Goal: Information Seeking & Learning: Learn about a topic

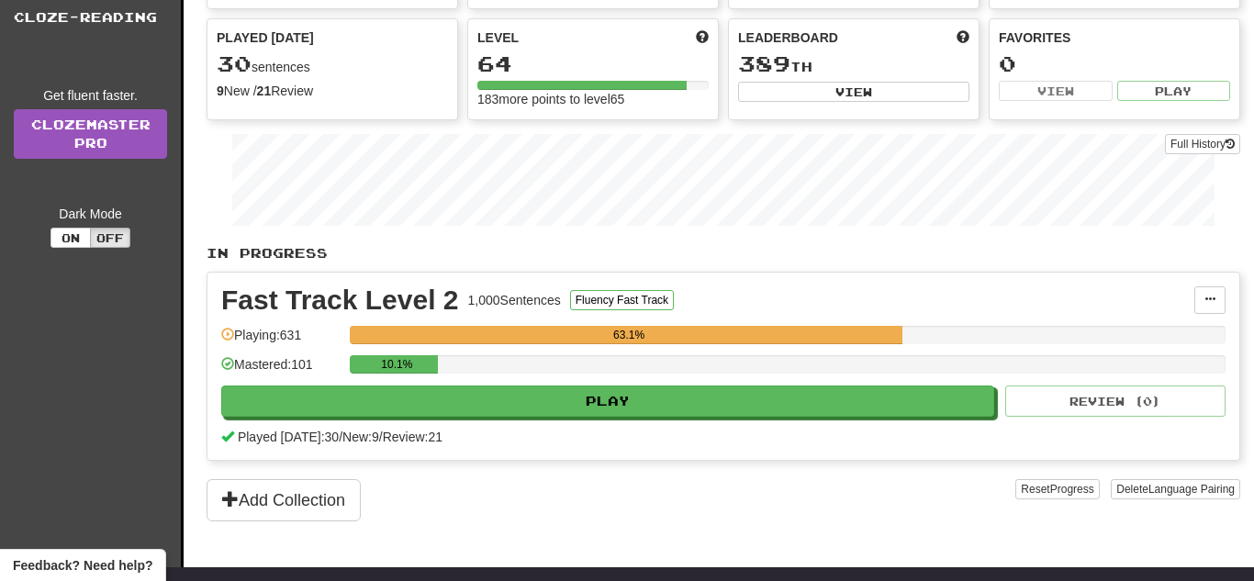
scroll to position [216, 0]
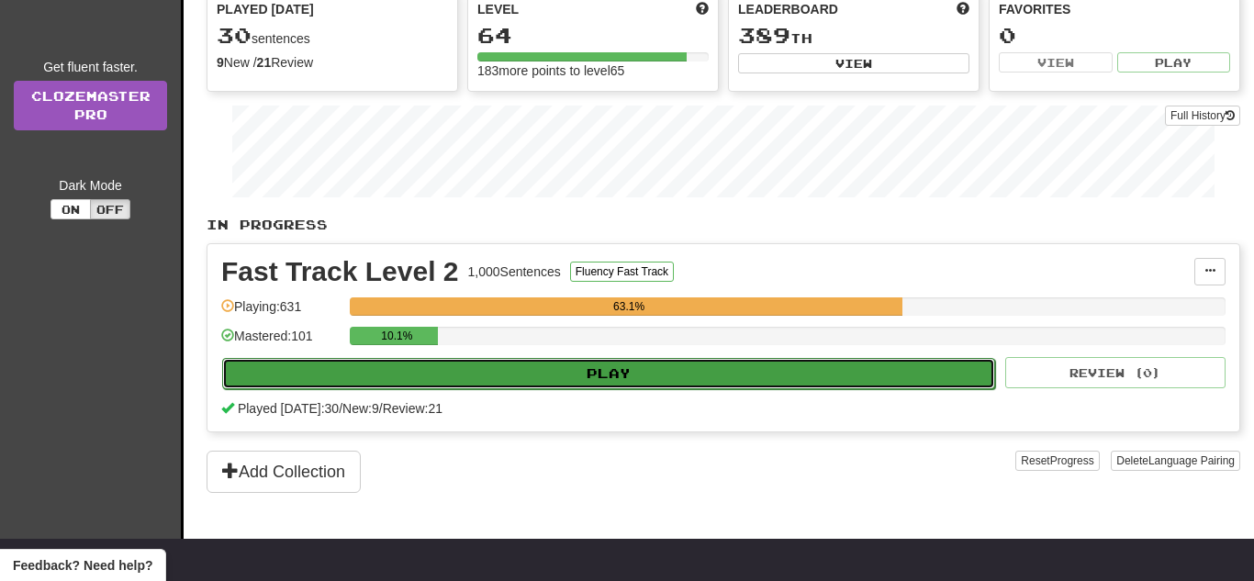
click at [404, 375] on button "Play" at bounding box center [608, 373] width 773 height 31
select select "**"
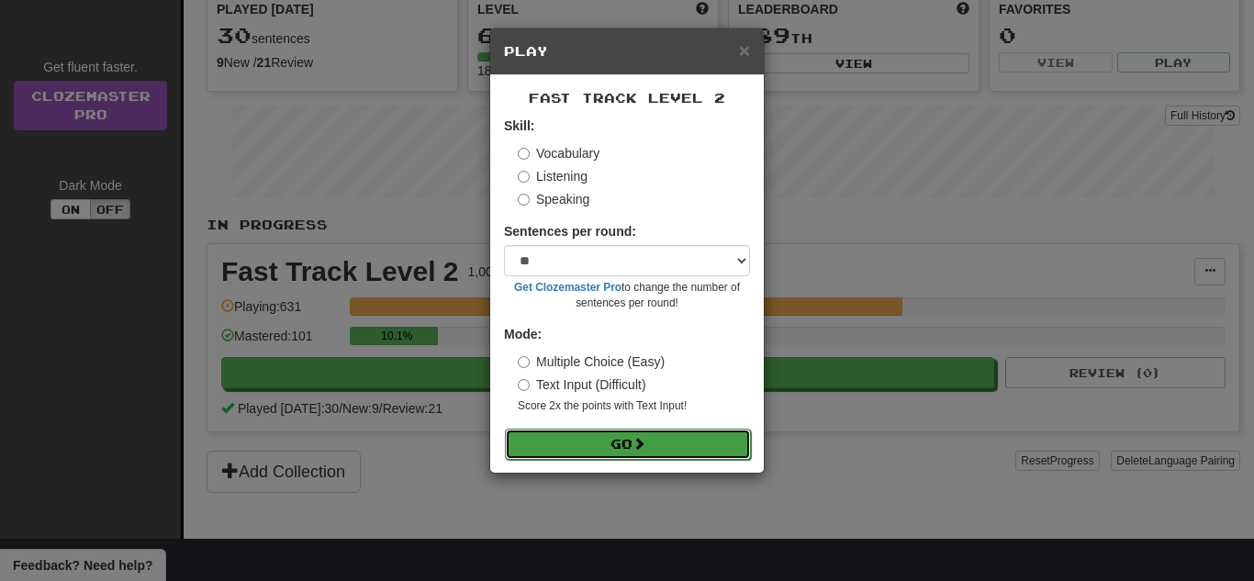
click at [663, 437] on button "Go" at bounding box center [628, 444] width 246 height 31
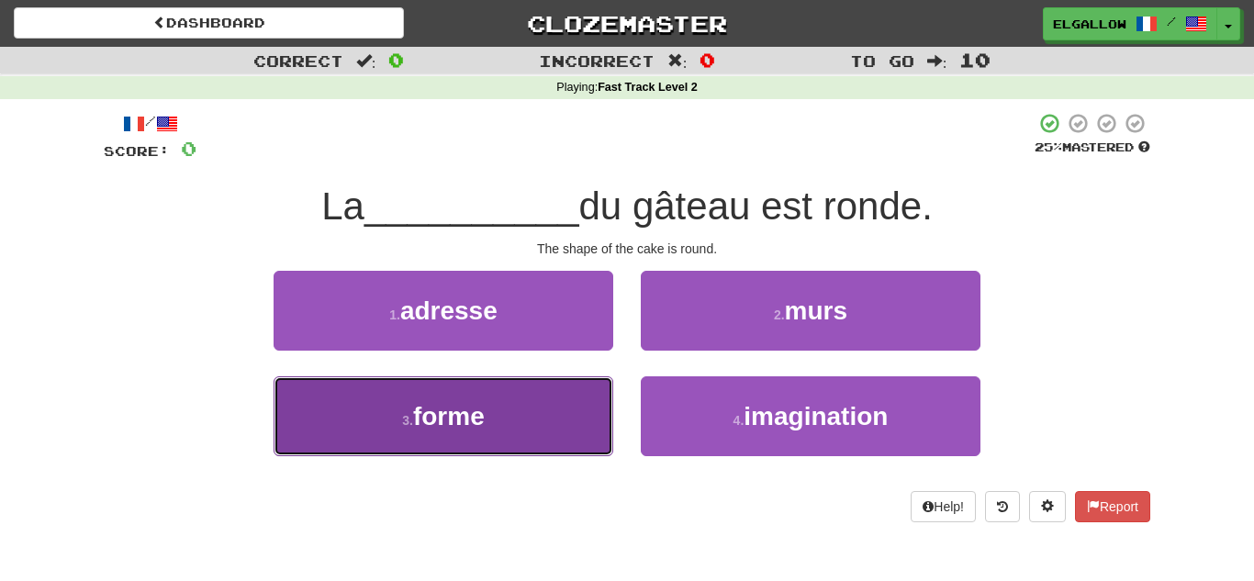
click at [384, 381] on button "3 . forme" at bounding box center [444, 417] width 340 height 80
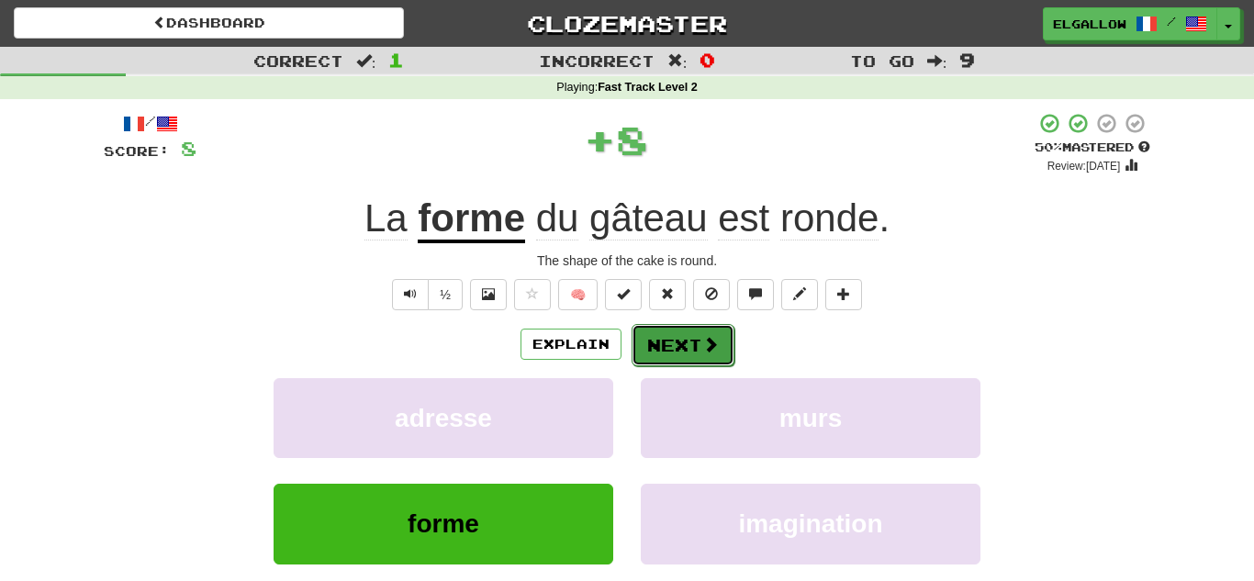
click at [681, 348] on button "Next" at bounding box center [683, 345] width 103 height 42
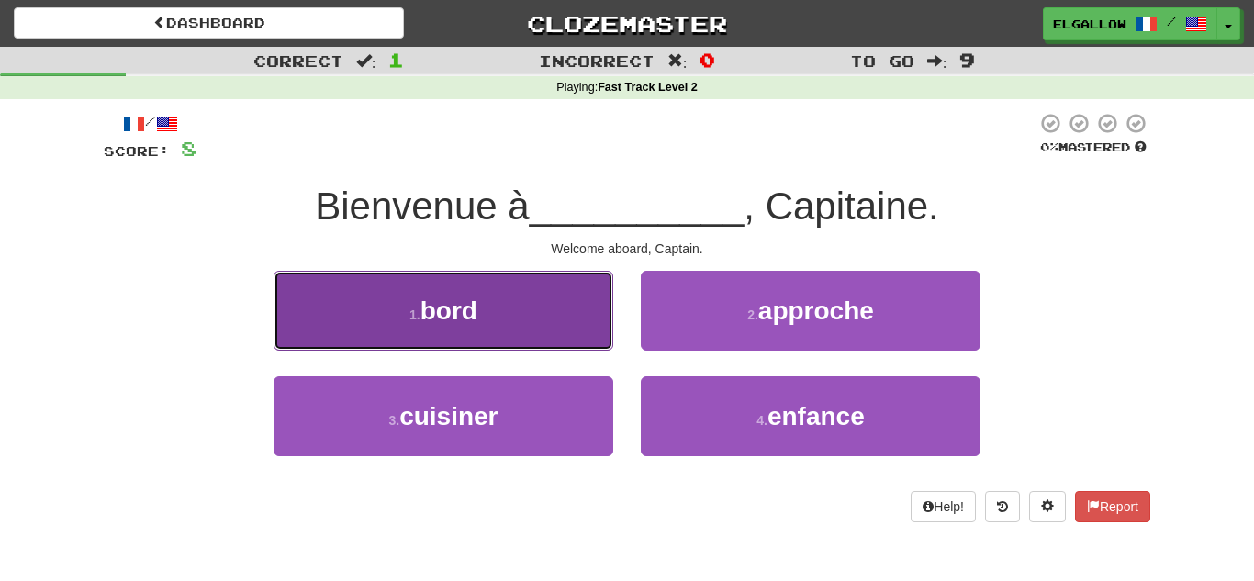
click at [481, 322] on button "1 . bord" at bounding box center [444, 311] width 340 height 80
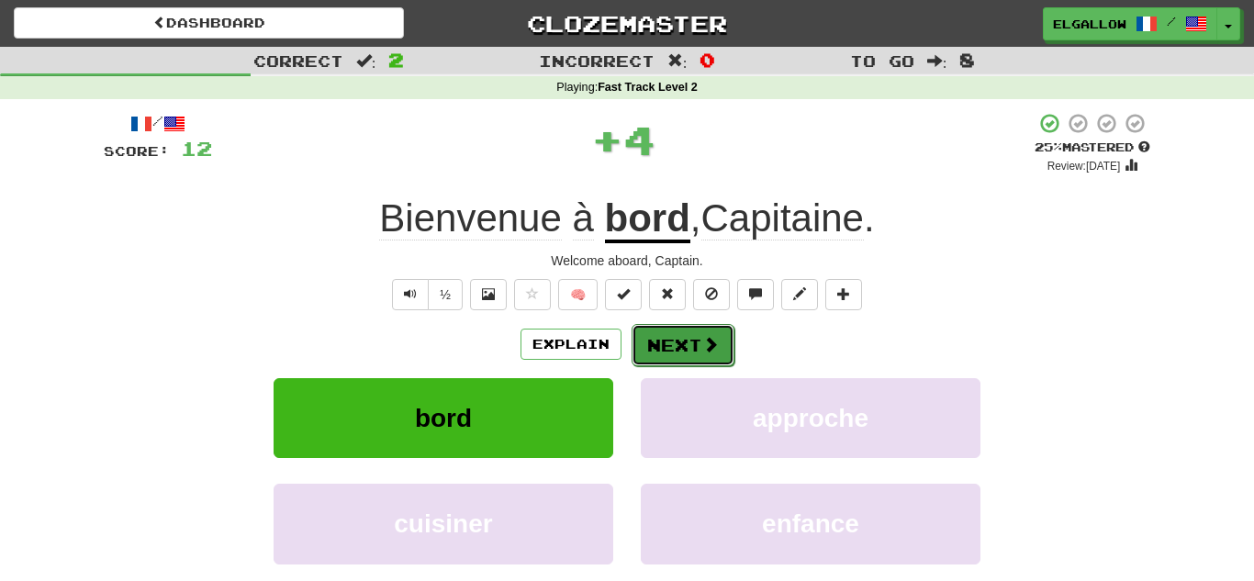
click at [683, 348] on button "Next" at bounding box center [683, 345] width 103 height 42
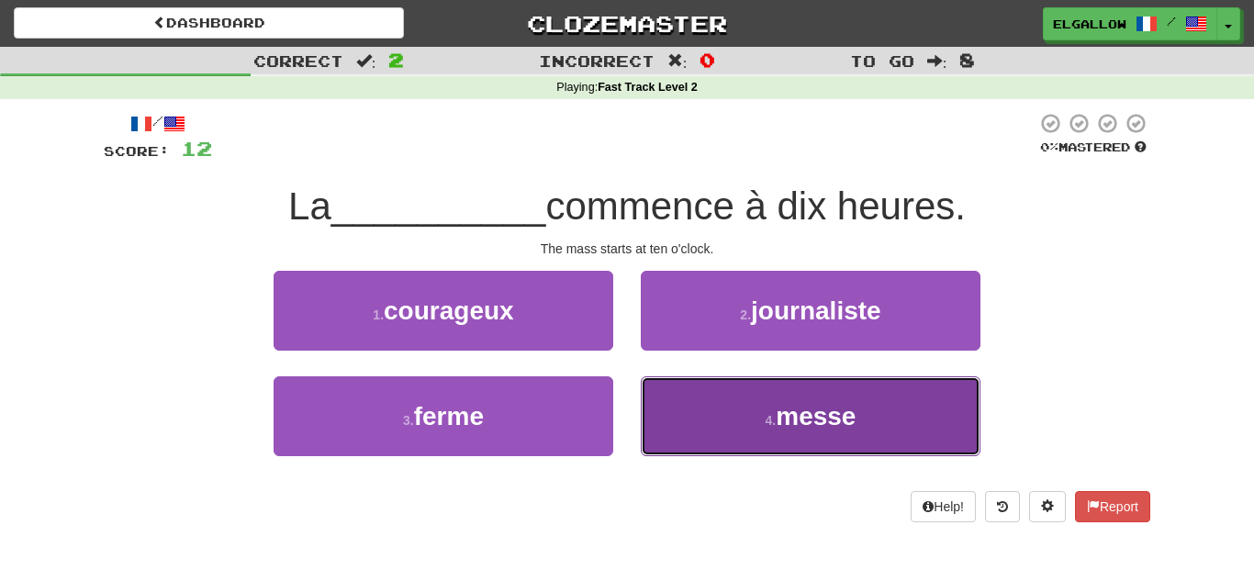
click at [868, 441] on button "4 . messe" at bounding box center [811, 417] width 340 height 80
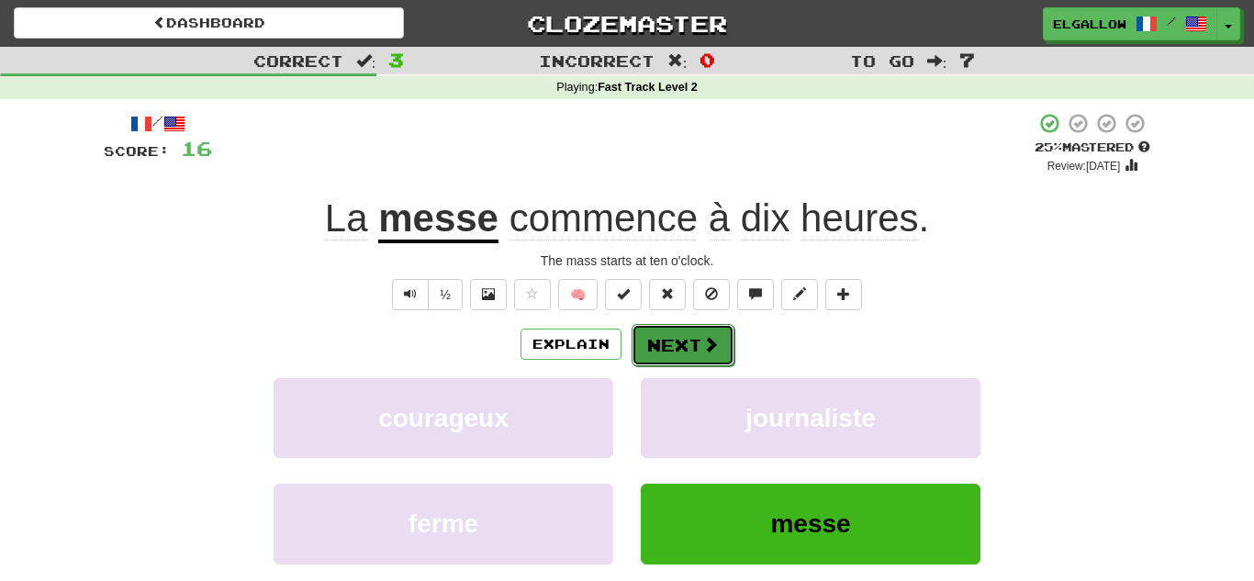
click at [720, 345] on button "Next" at bounding box center [683, 345] width 103 height 42
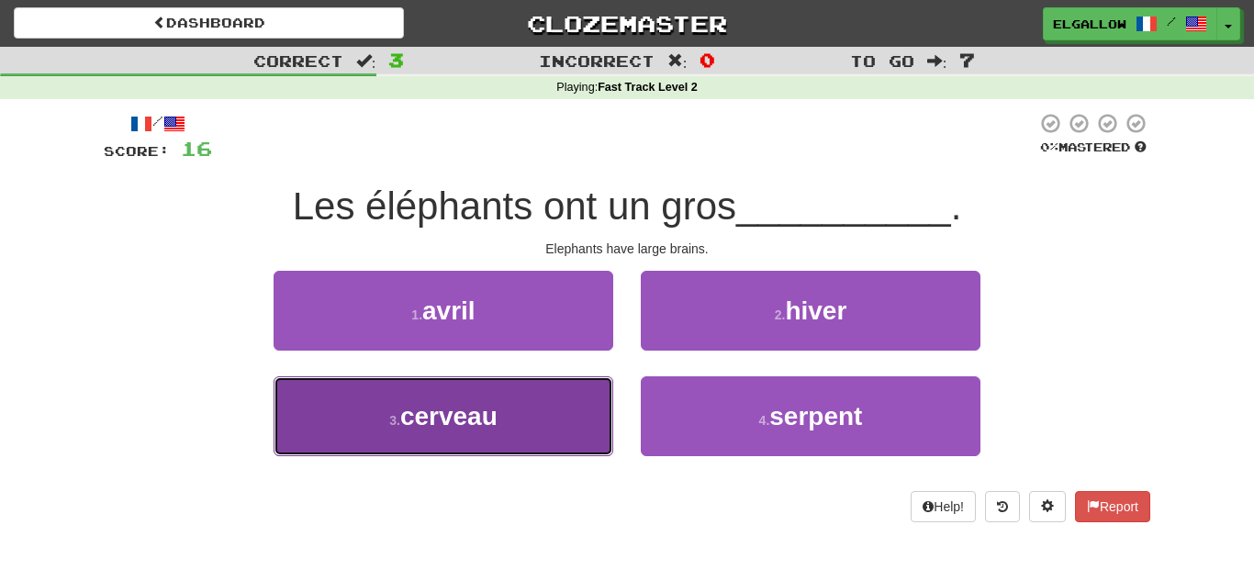
click at [523, 418] on button "3 . cerveau" at bounding box center [444, 417] width 340 height 80
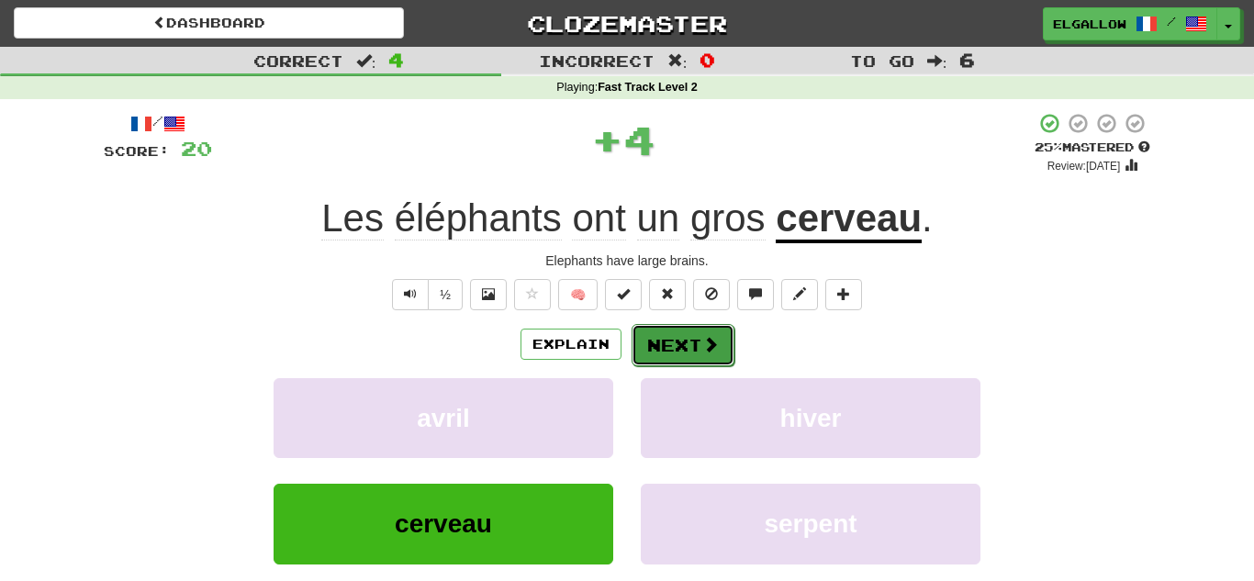
click at [668, 344] on button "Next" at bounding box center [683, 345] width 103 height 42
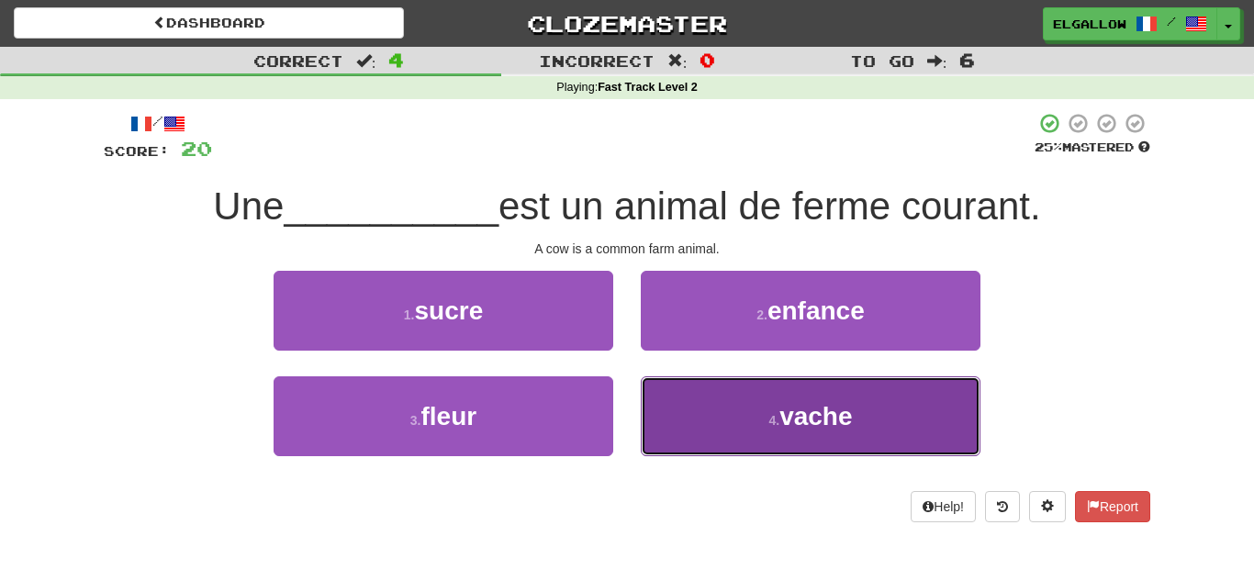
click at [658, 415] on button "4 . vache" at bounding box center [811, 417] width 340 height 80
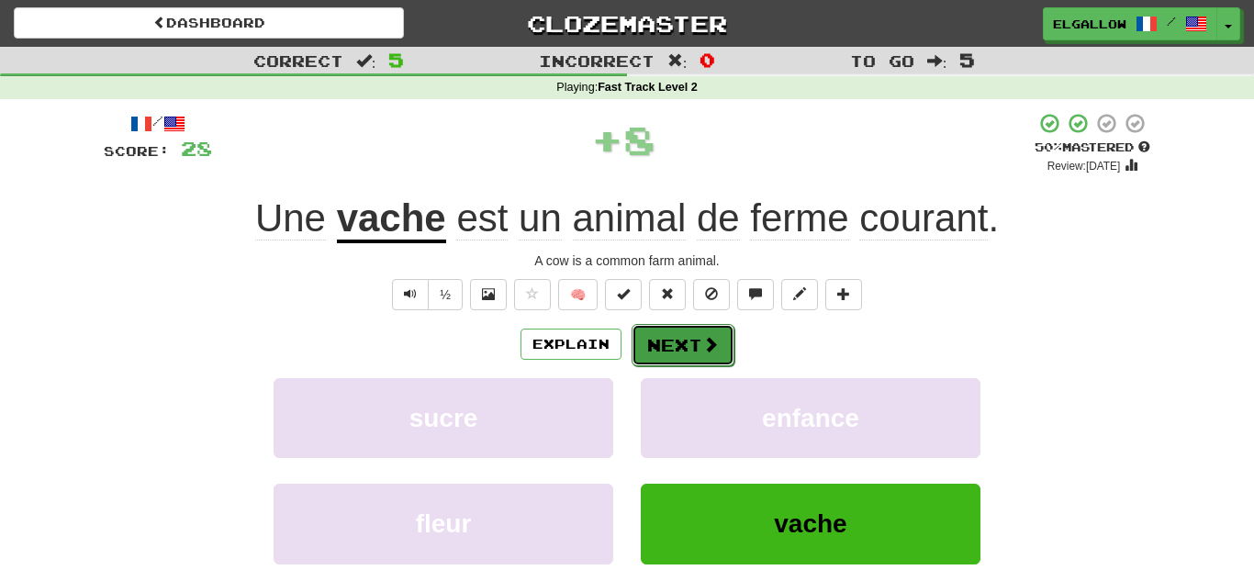
click at [661, 355] on button "Next" at bounding box center [683, 345] width 103 height 42
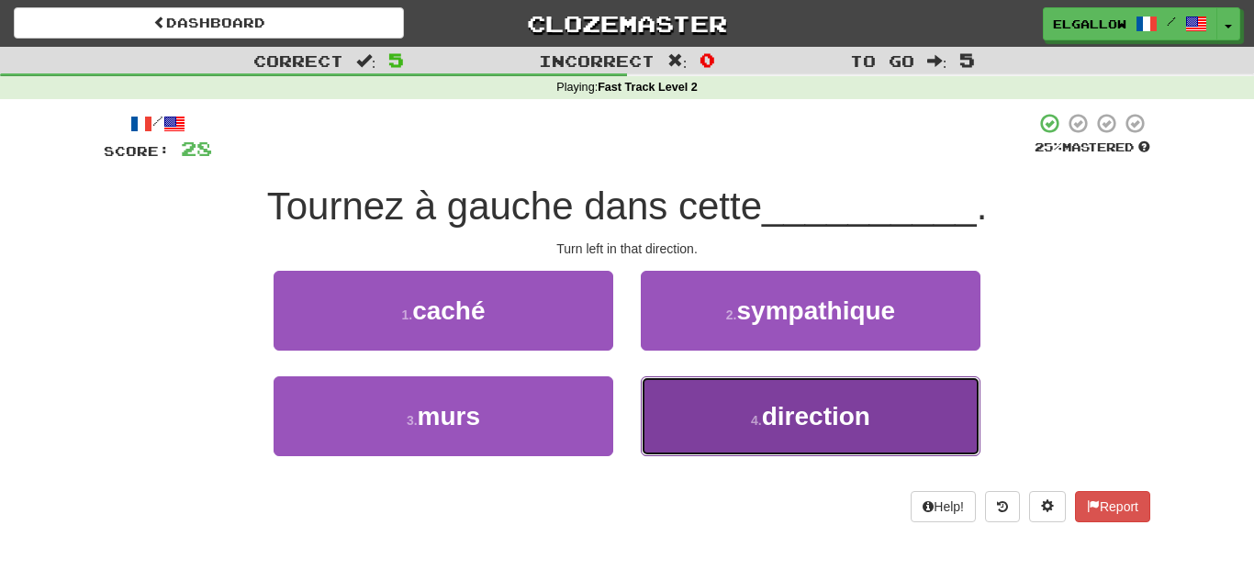
click at [745, 393] on button "4 . direction" at bounding box center [811, 417] width 340 height 80
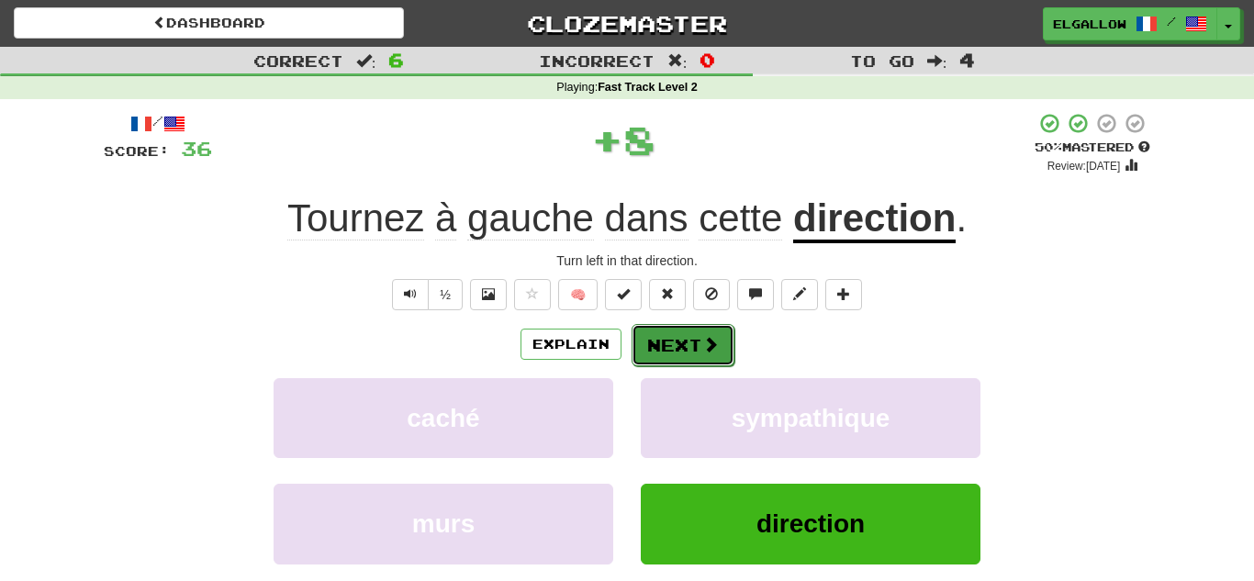
click at [704, 338] on span at bounding box center [711, 344] width 17 height 17
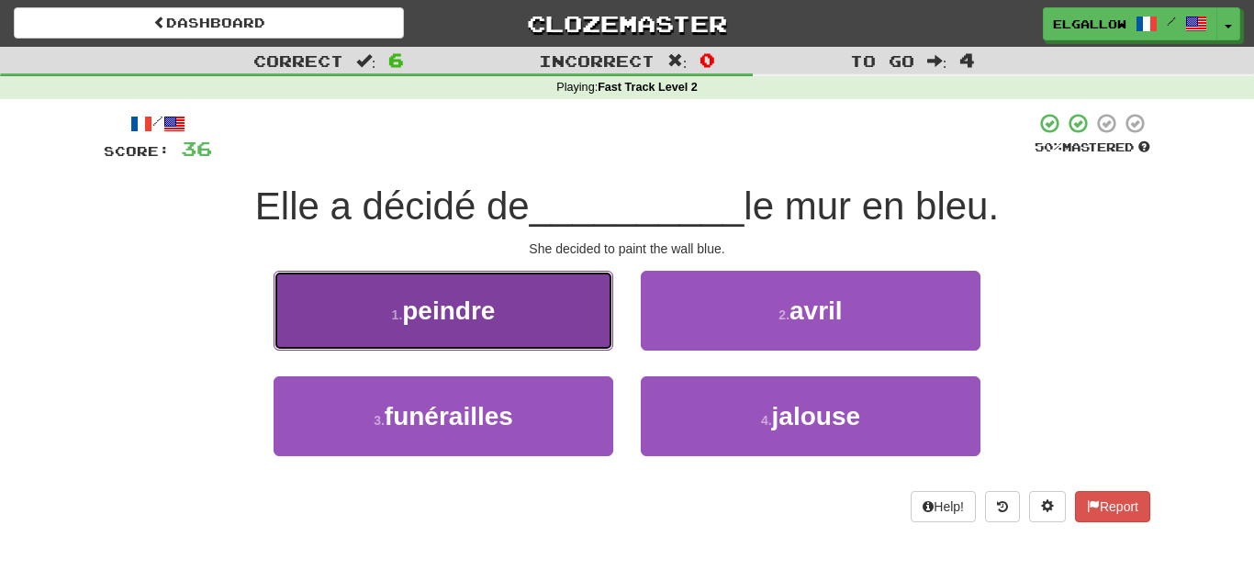
click at [505, 287] on button "1 . peindre" at bounding box center [444, 311] width 340 height 80
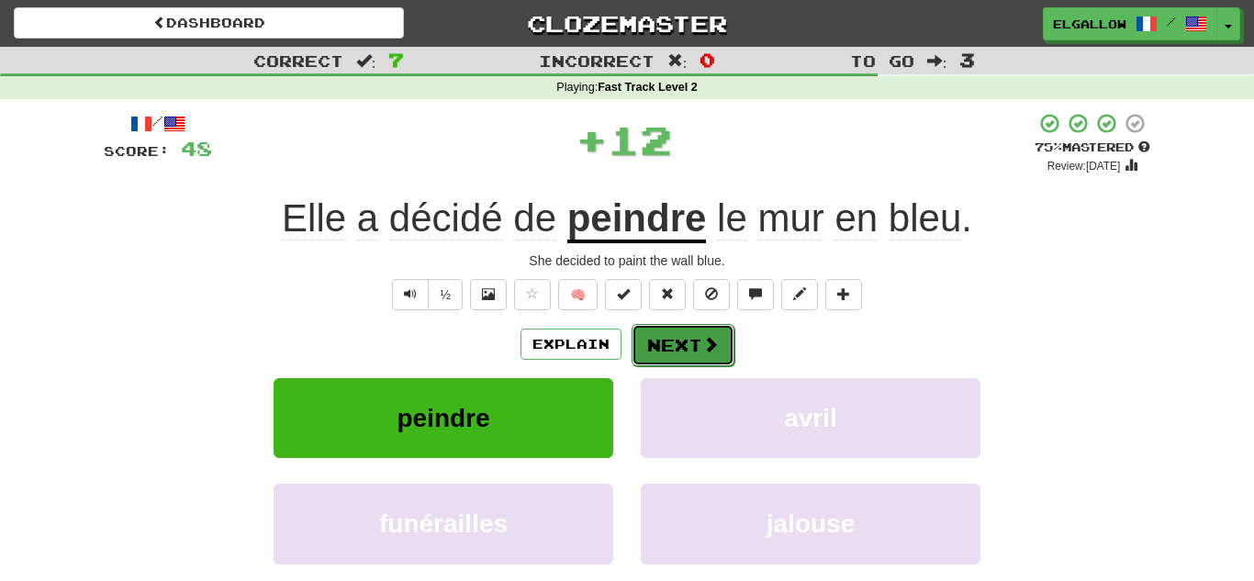
click at [662, 331] on button "Next" at bounding box center [683, 345] width 103 height 42
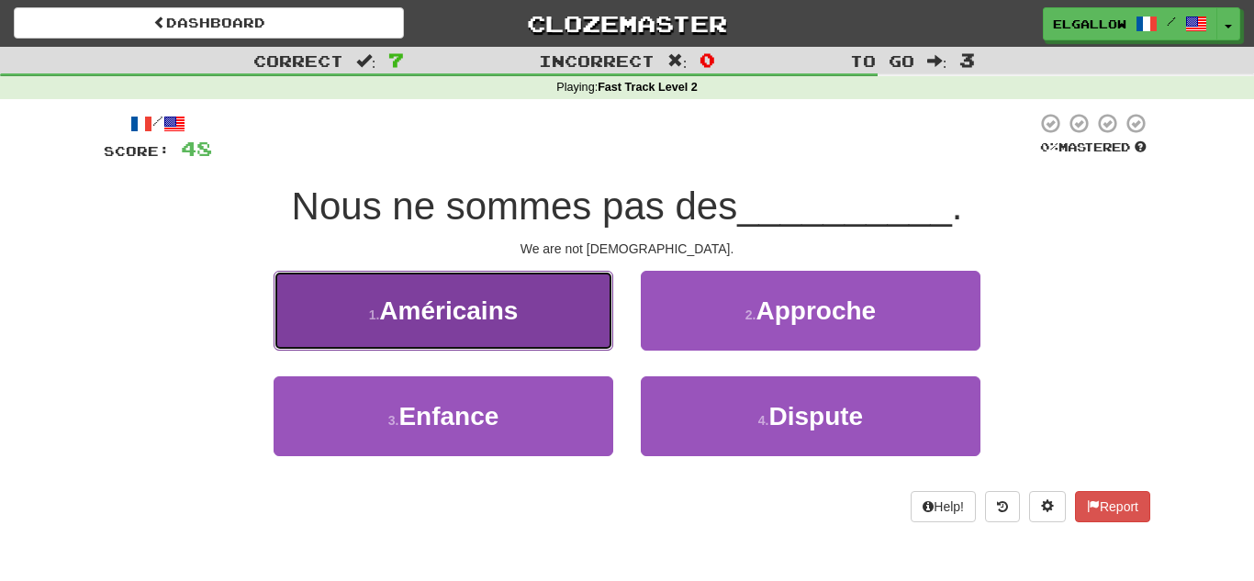
click at [467, 274] on button "1 . Américains" at bounding box center [444, 311] width 340 height 80
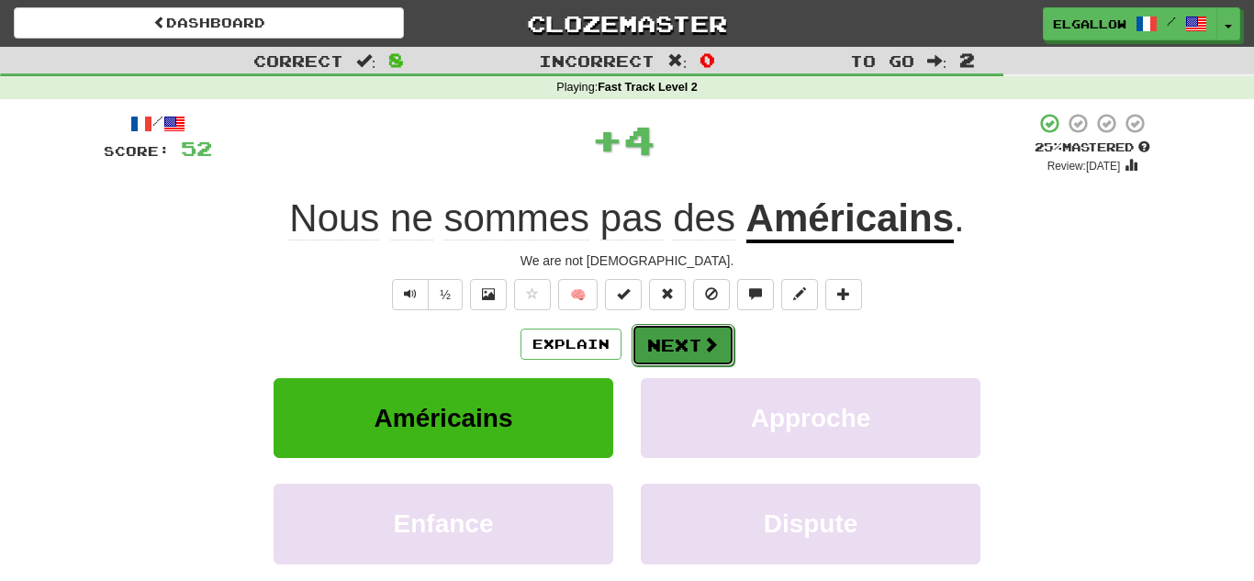
click at [671, 338] on button "Next" at bounding box center [683, 345] width 103 height 42
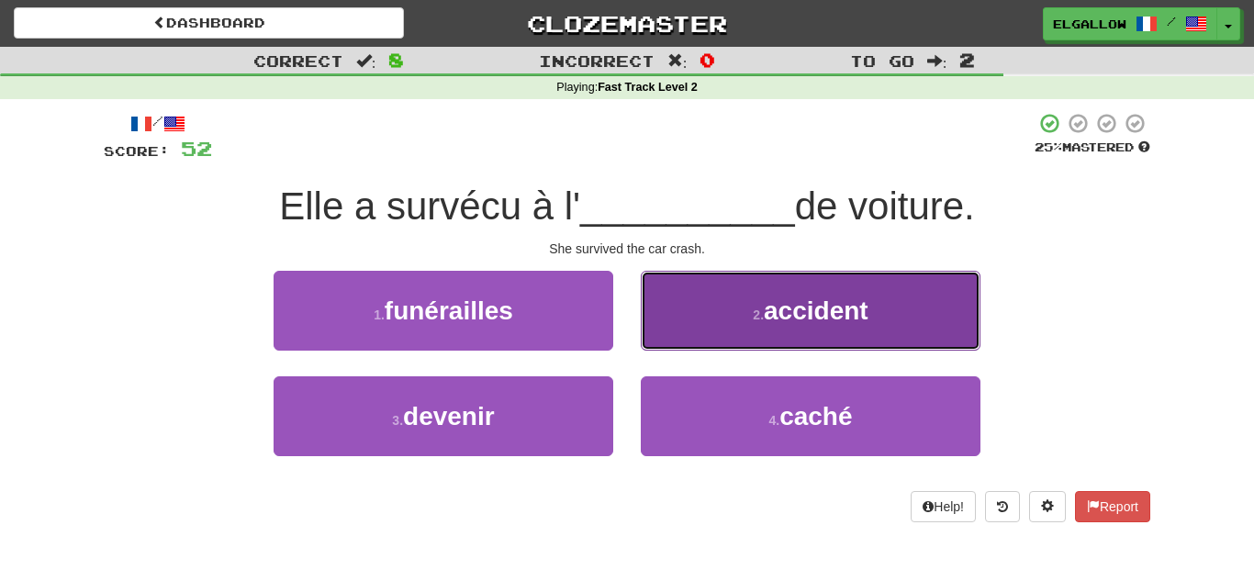
click at [665, 318] on button "2 . accident" at bounding box center [811, 311] width 340 height 80
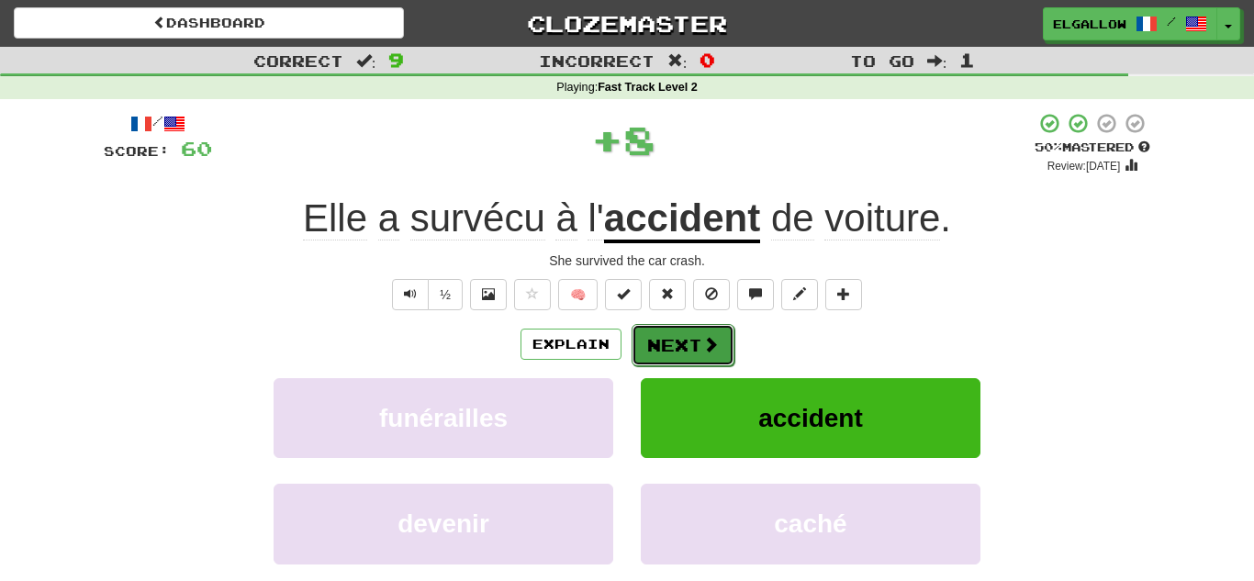
click at [706, 337] on span at bounding box center [711, 344] width 17 height 17
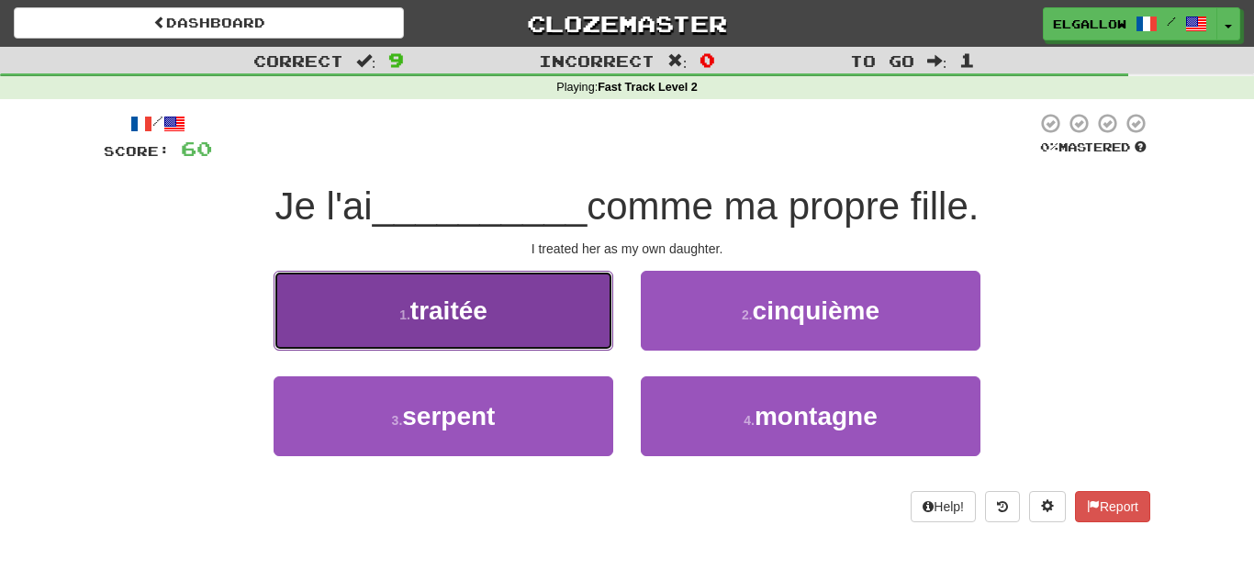
click at [346, 336] on button "1 . traitée" at bounding box center [444, 311] width 340 height 80
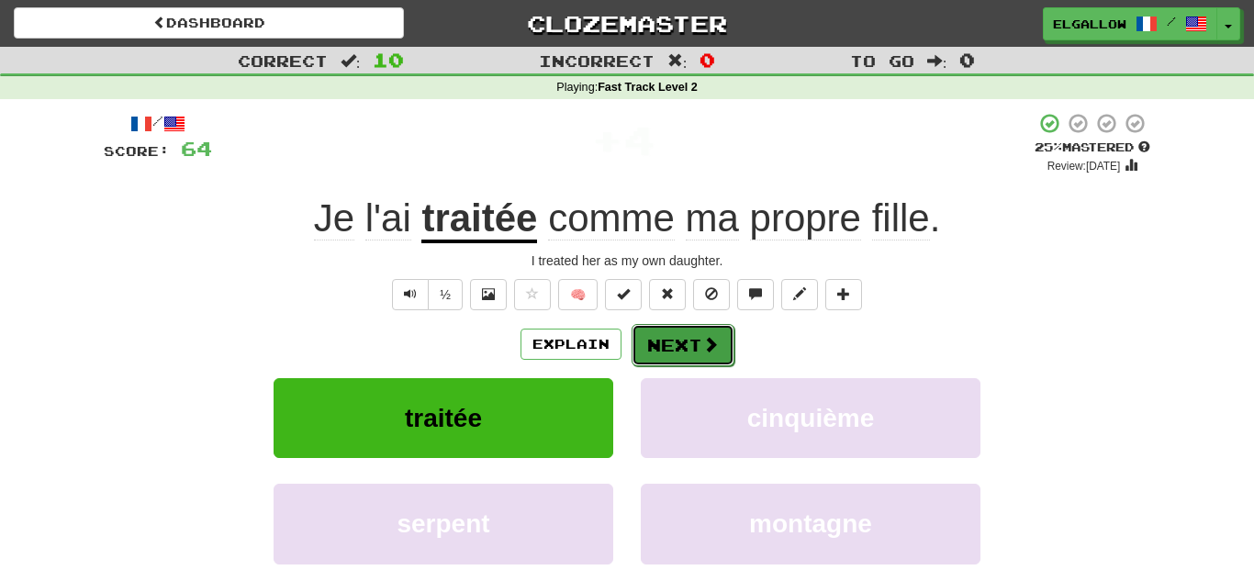
click at [699, 353] on button "Next" at bounding box center [683, 345] width 103 height 42
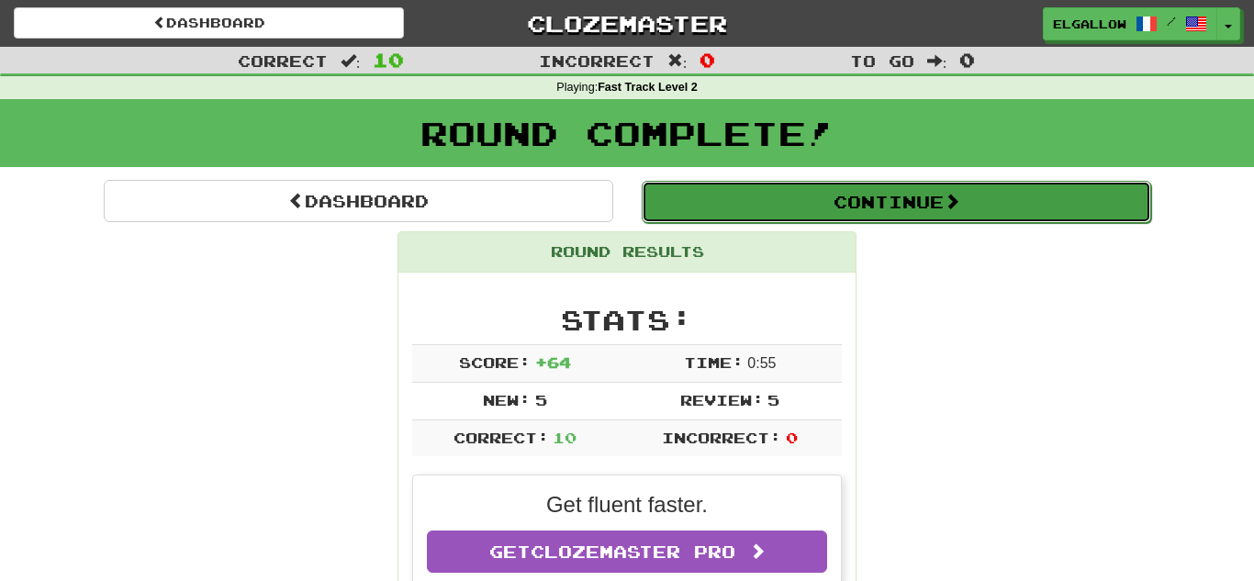
click at [724, 200] on button "Continue" at bounding box center [897, 202] width 510 height 42
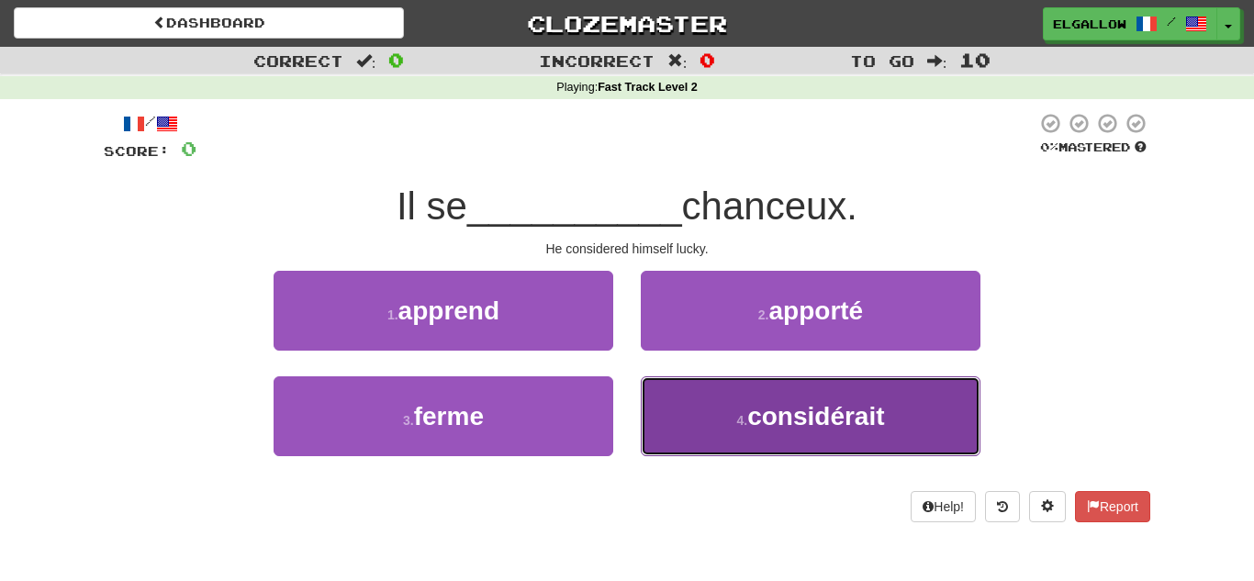
click at [951, 413] on button "4 . considérait" at bounding box center [811, 417] width 340 height 80
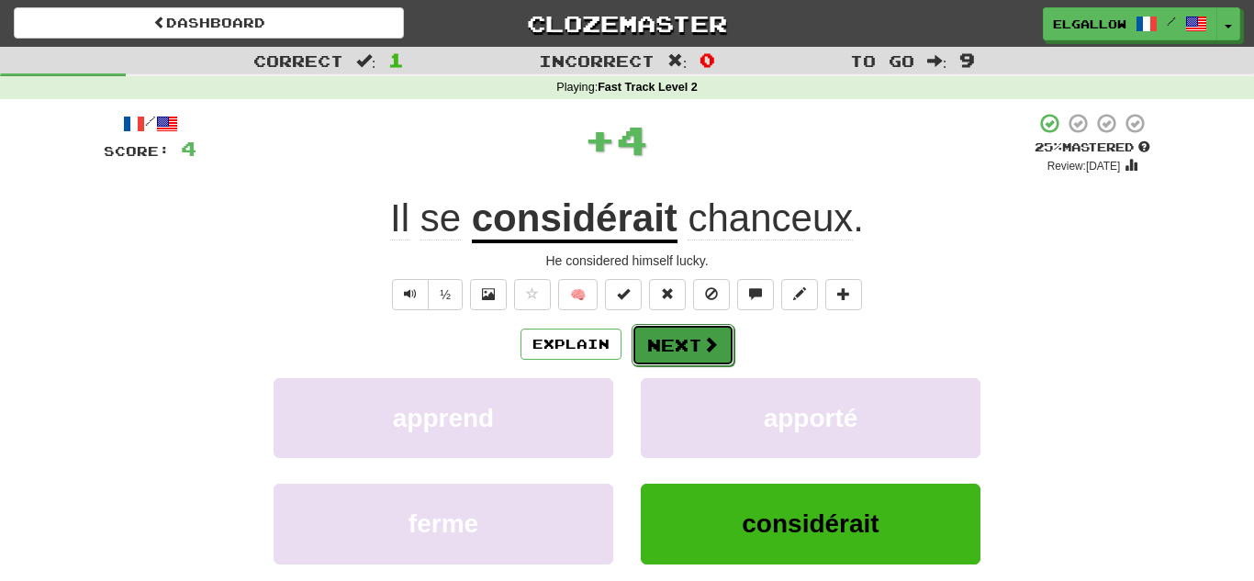
click at [694, 350] on button "Next" at bounding box center [683, 345] width 103 height 42
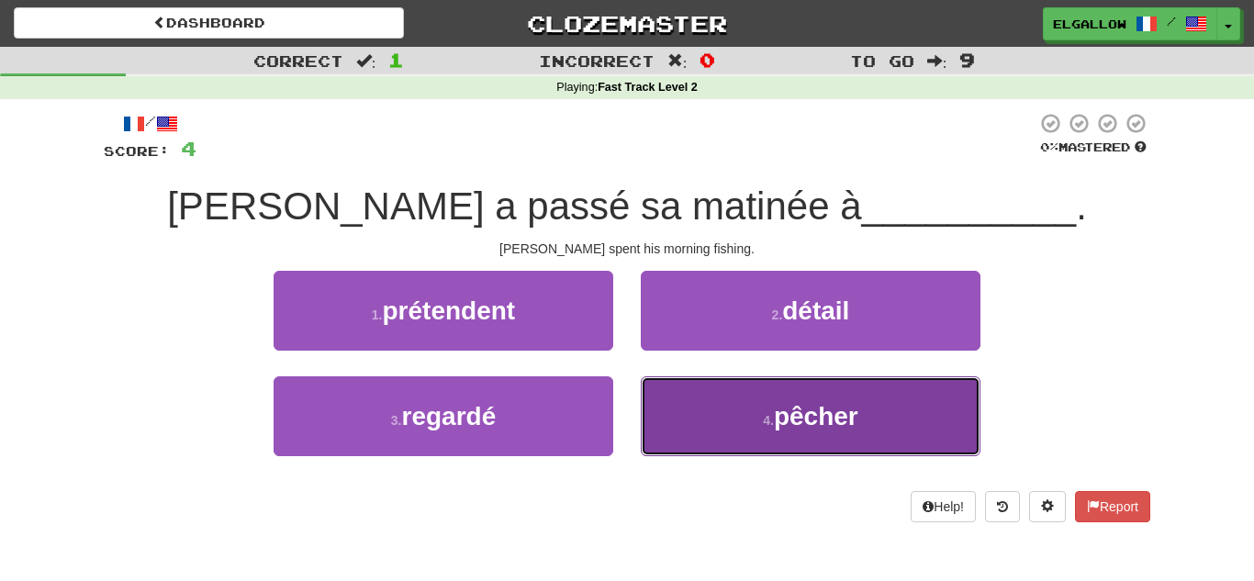
click at [768, 448] on button "4 . pêcher" at bounding box center [811, 417] width 340 height 80
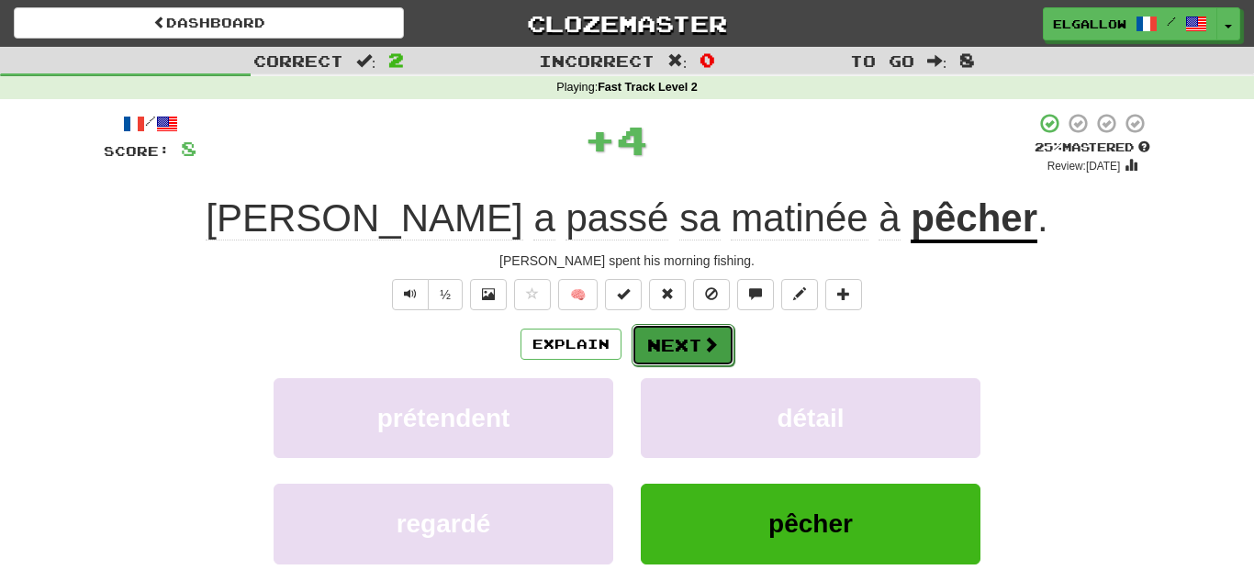
click at [673, 361] on button "Next" at bounding box center [683, 345] width 103 height 42
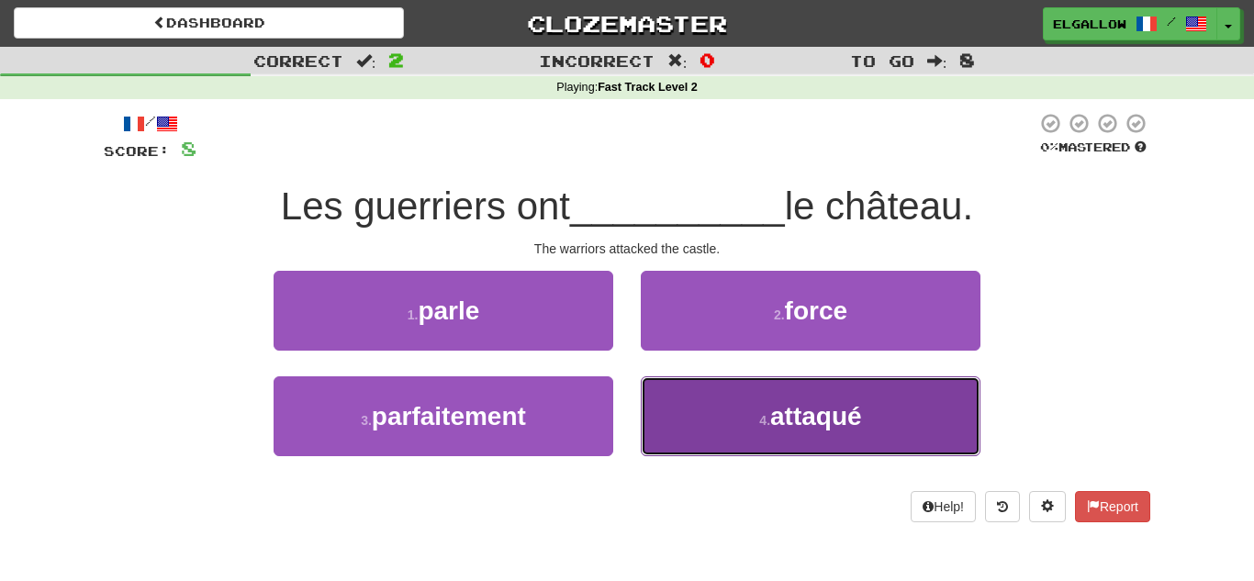
click at [811, 414] on span "attaqué" at bounding box center [817, 416] width 92 height 28
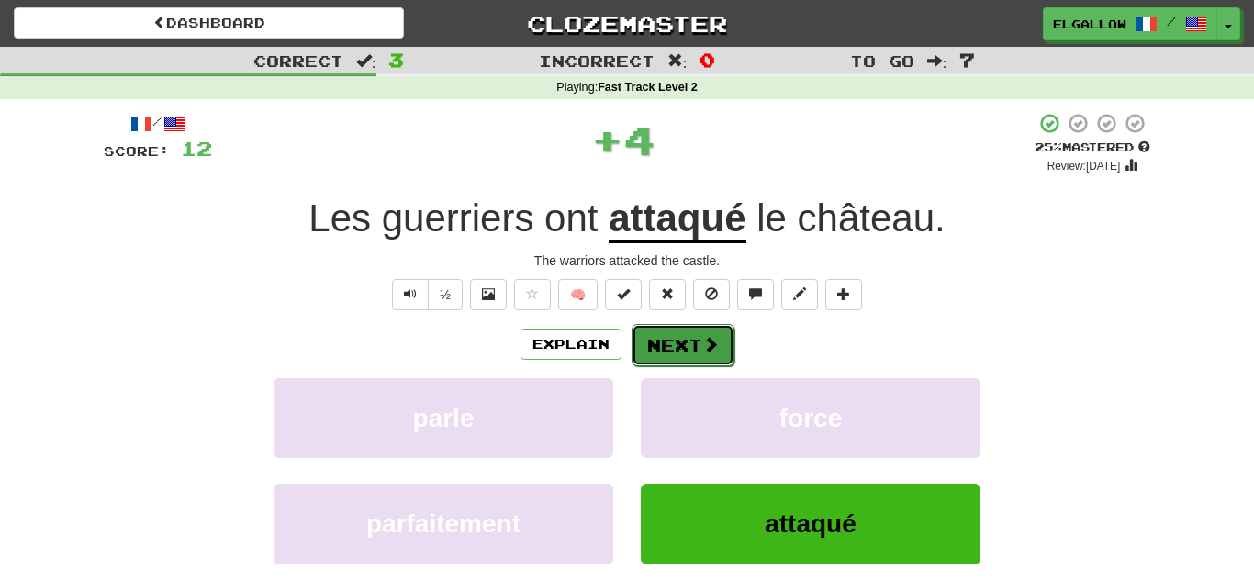
click at [664, 357] on button "Next" at bounding box center [683, 345] width 103 height 42
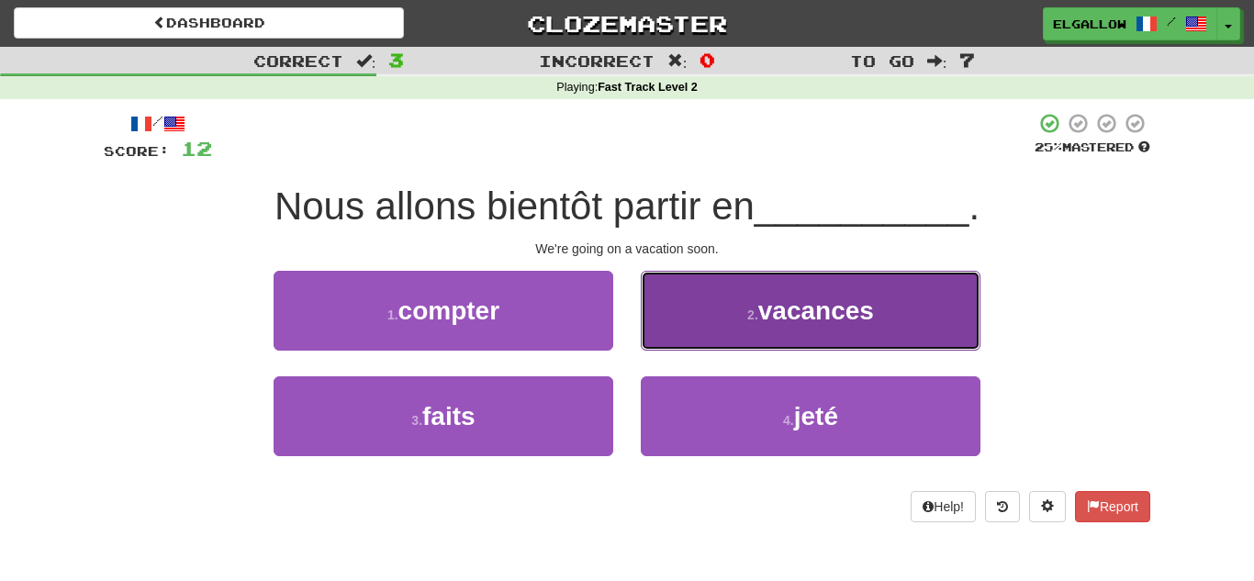
click at [700, 302] on button "2 . vacances" at bounding box center [811, 311] width 340 height 80
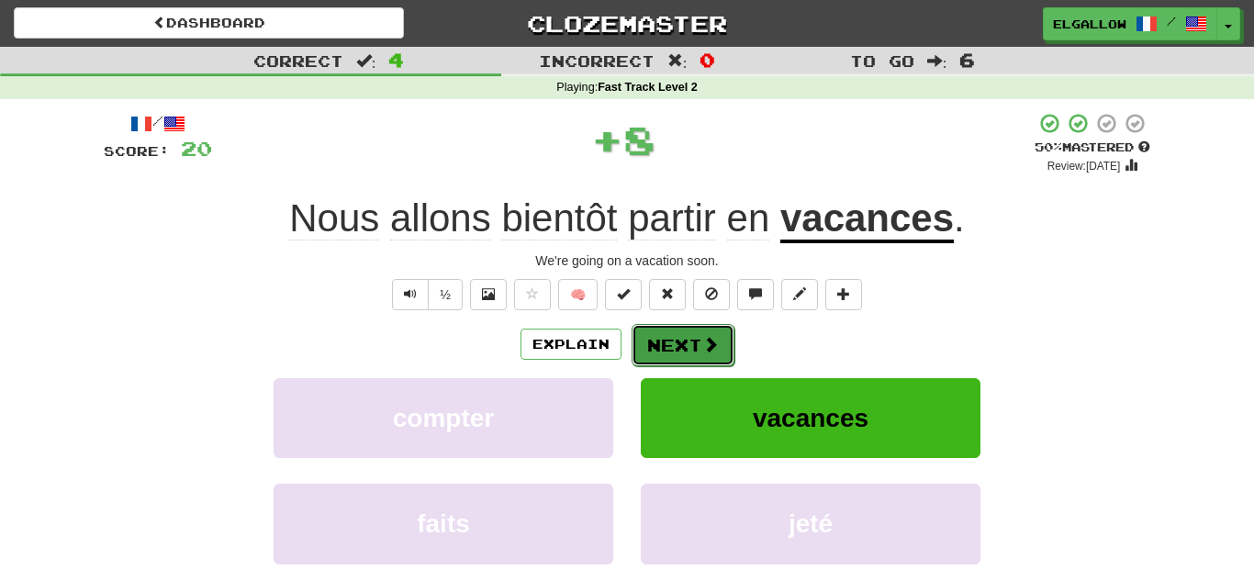
click at [694, 350] on button "Next" at bounding box center [683, 345] width 103 height 42
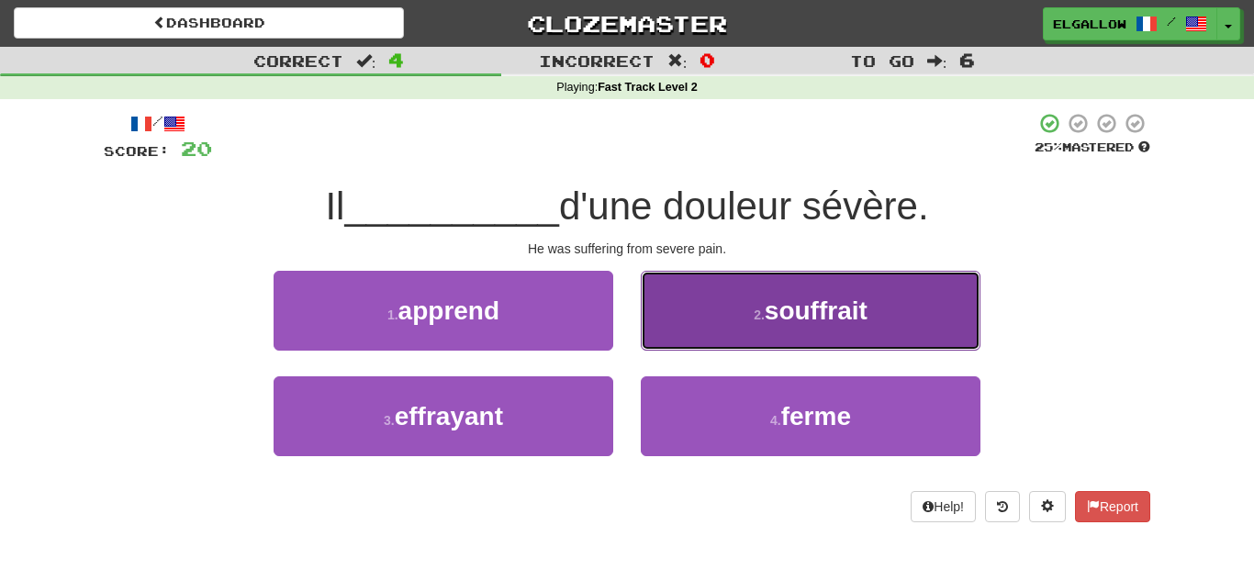
click at [769, 277] on button "2 . souffrait" at bounding box center [811, 311] width 340 height 80
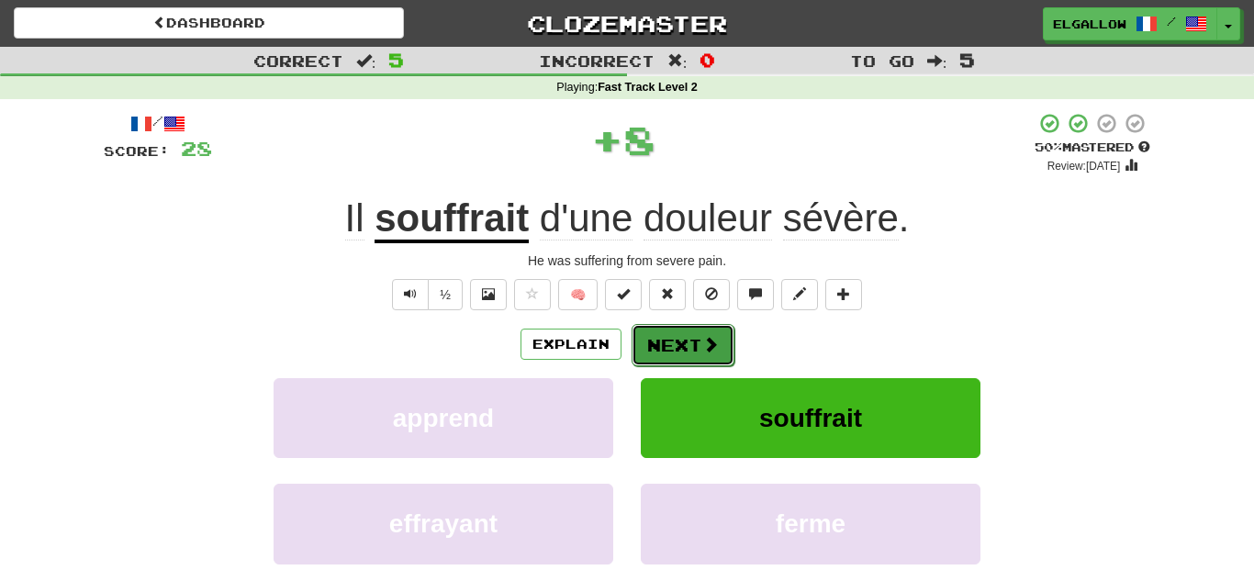
click at [681, 338] on button "Next" at bounding box center [683, 345] width 103 height 42
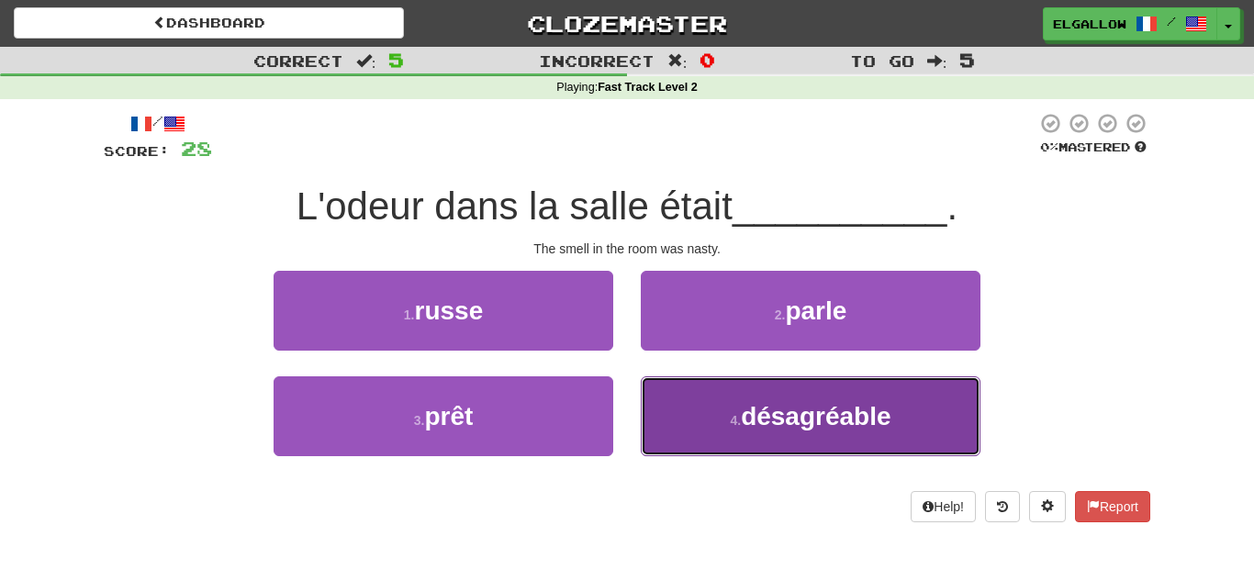
click at [702, 446] on button "4 . désagréable" at bounding box center [811, 417] width 340 height 80
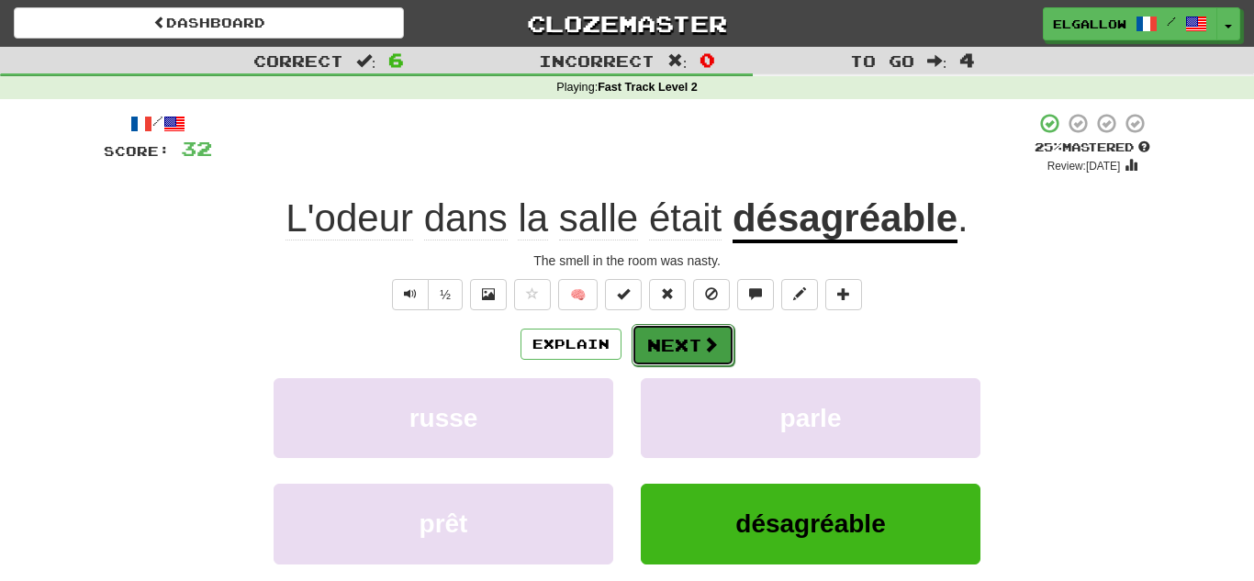
click at [696, 356] on button "Next" at bounding box center [683, 345] width 103 height 42
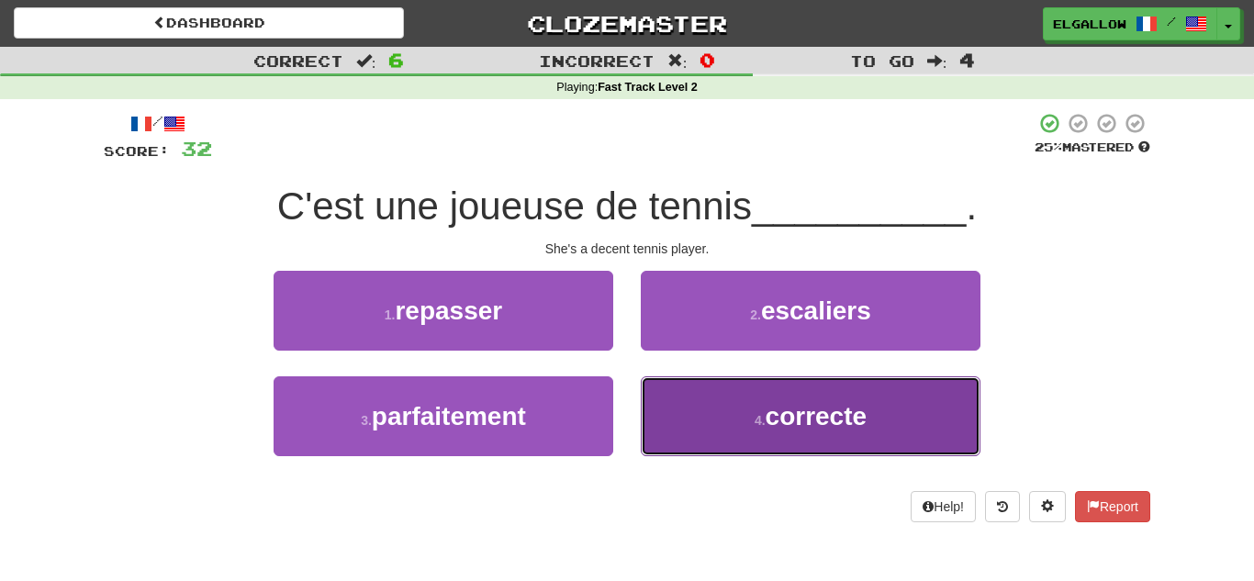
click at [739, 400] on button "4 . correcte" at bounding box center [811, 417] width 340 height 80
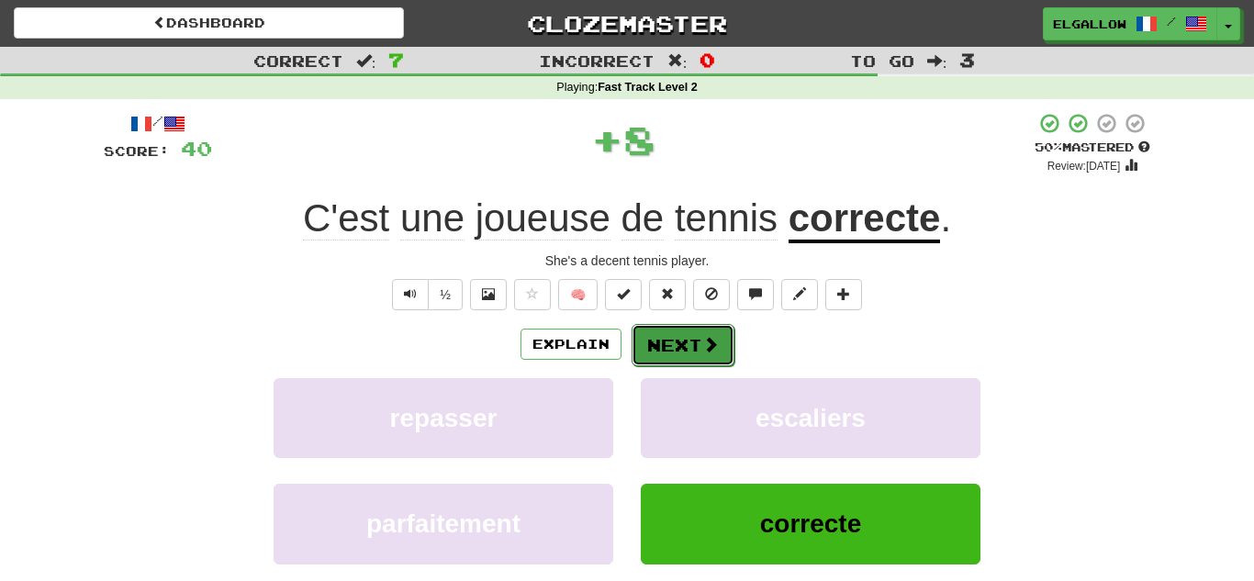
click at [695, 341] on button "Next" at bounding box center [683, 345] width 103 height 42
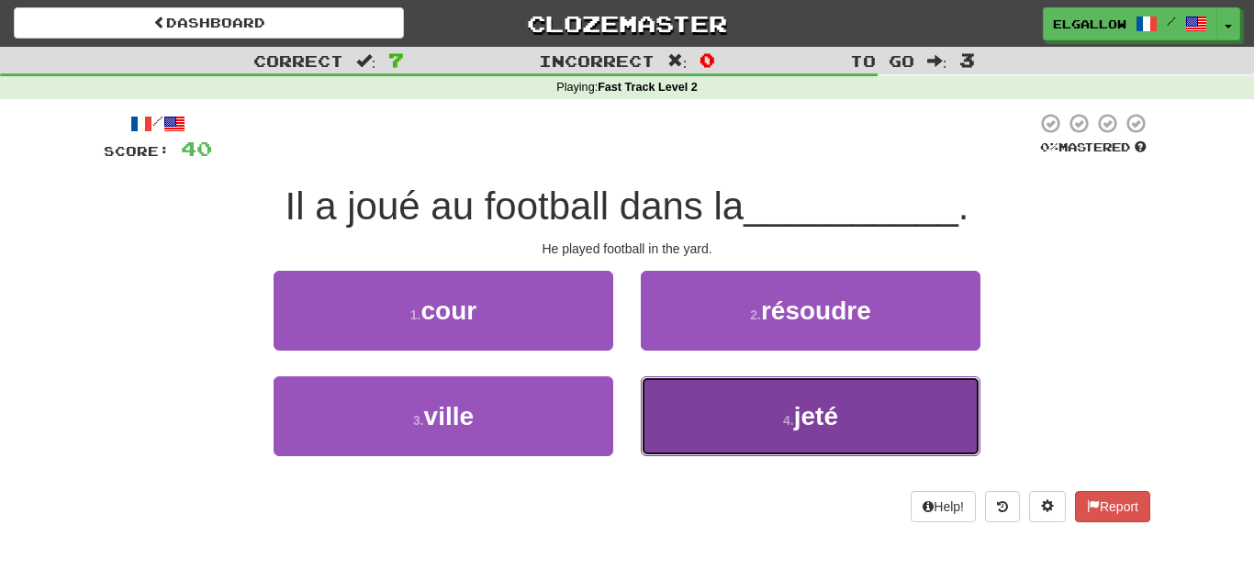
click at [765, 436] on button "4 . jeté" at bounding box center [811, 417] width 340 height 80
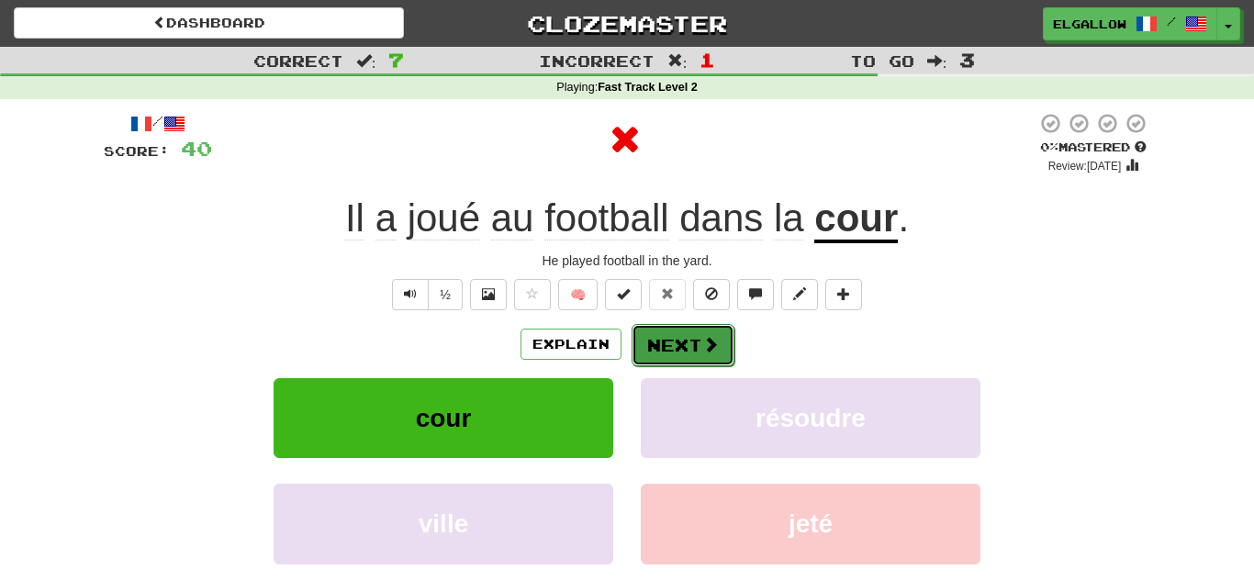
click at [693, 352] on button "Next" at bounding box center [683, 345] width 103 height 42
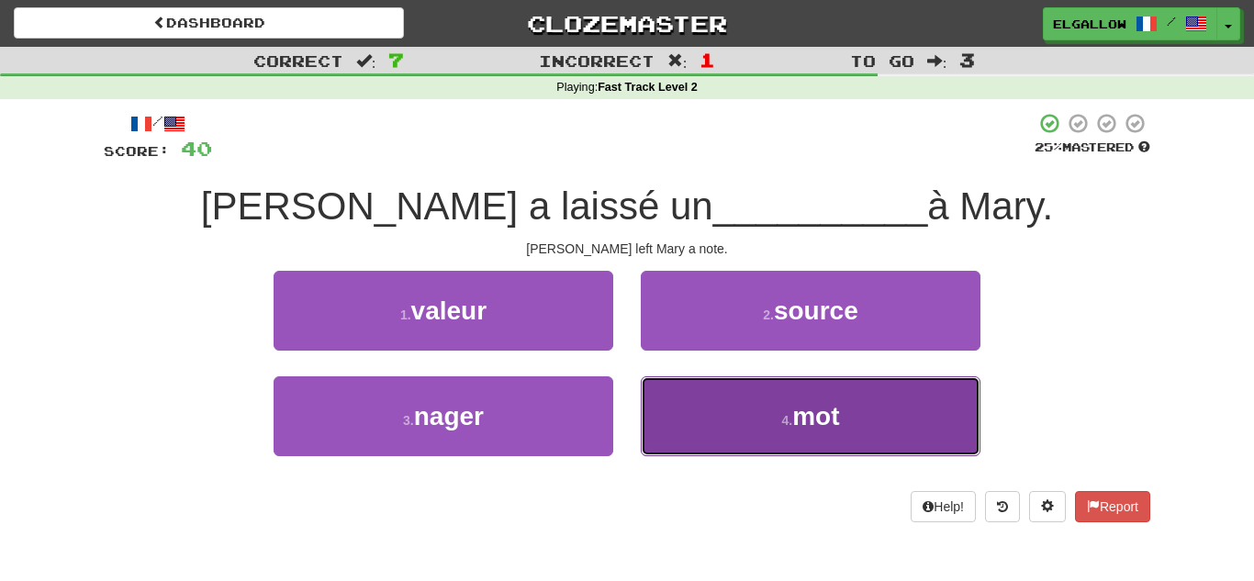
click at [736, 425] on button "4 . mot" at bounding box center [811, 417] width 340 height 80
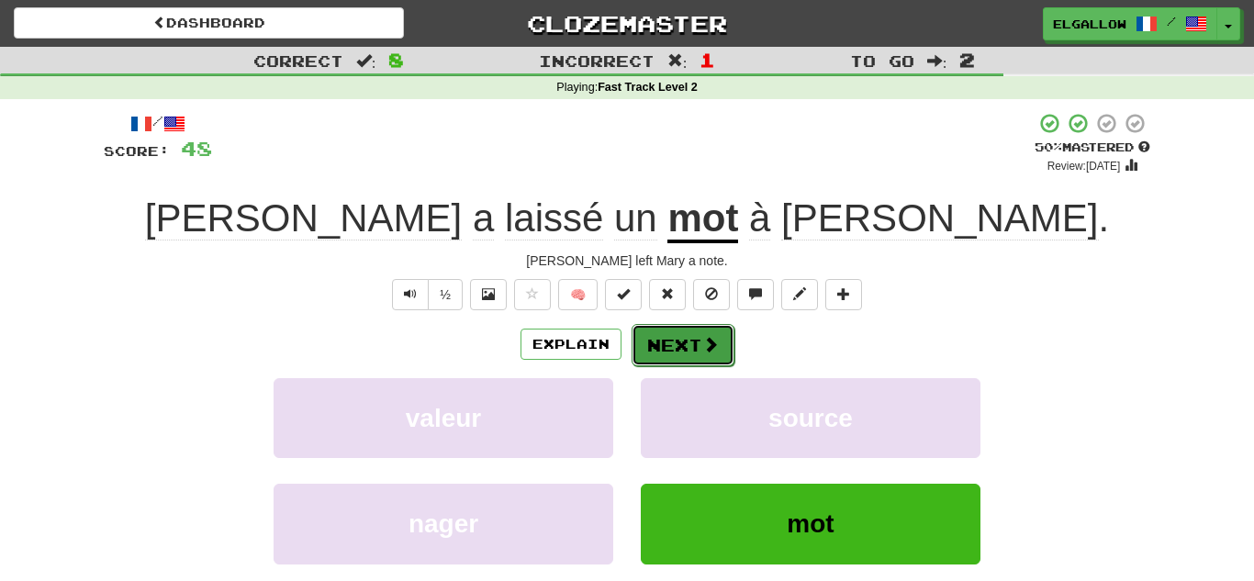
click at [690, 355] on button "Next" at bounding box center [683, 345] width 103 height 42
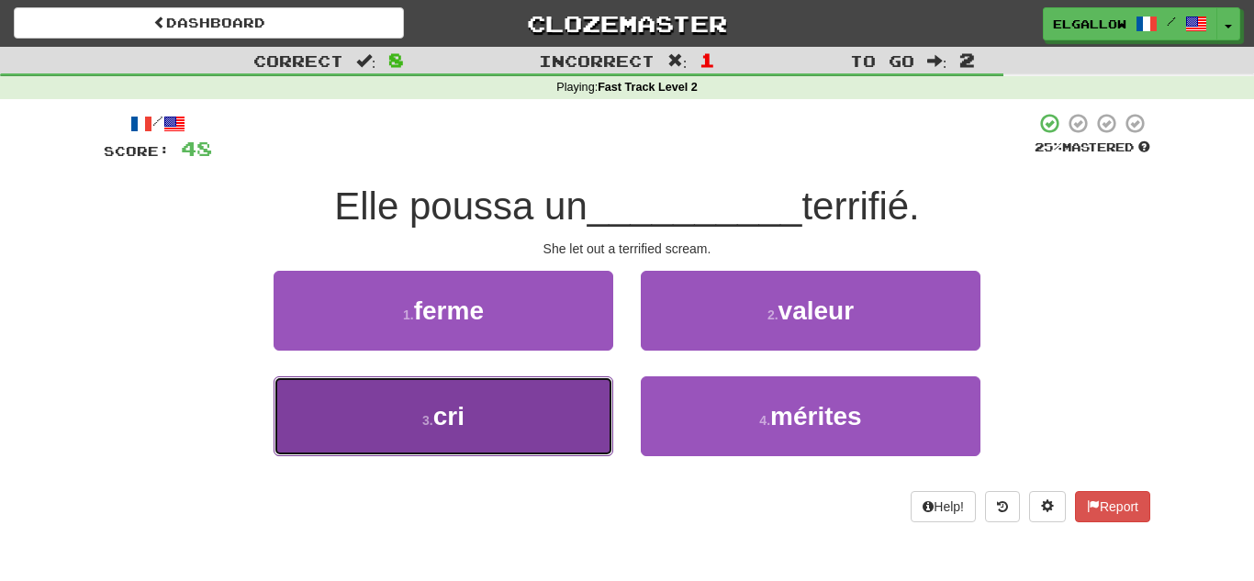
click at [514, 405] on button "3 . cri" at bounding box center [444, 417] width 340 height 80
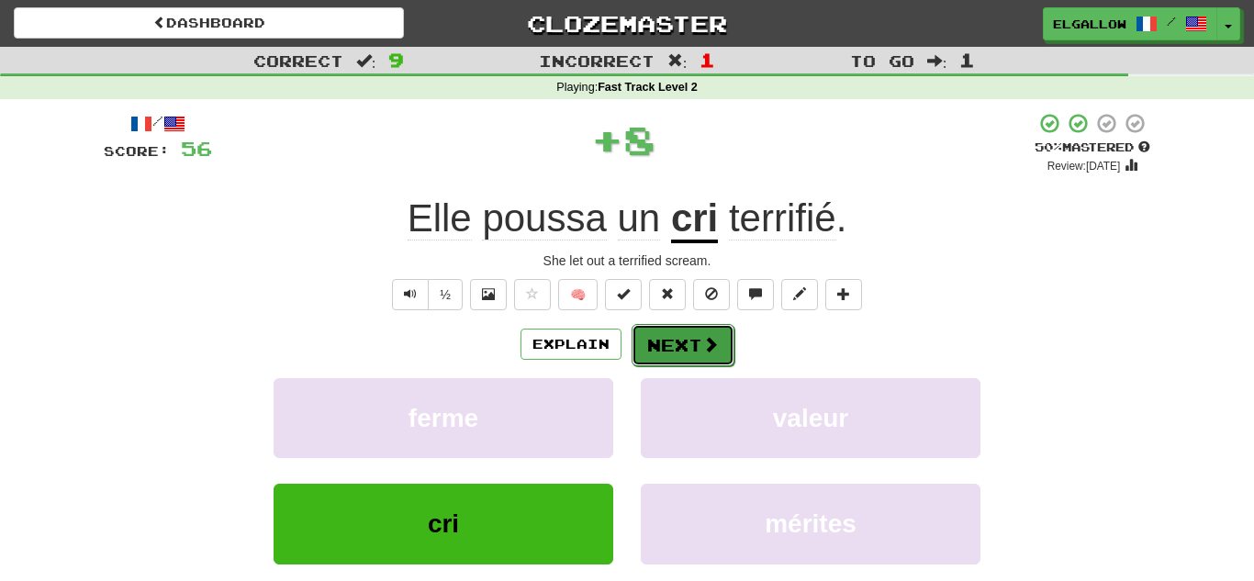
click at [669, 358] on button "Next" at bounding box center [683, 345] width 103 height 42
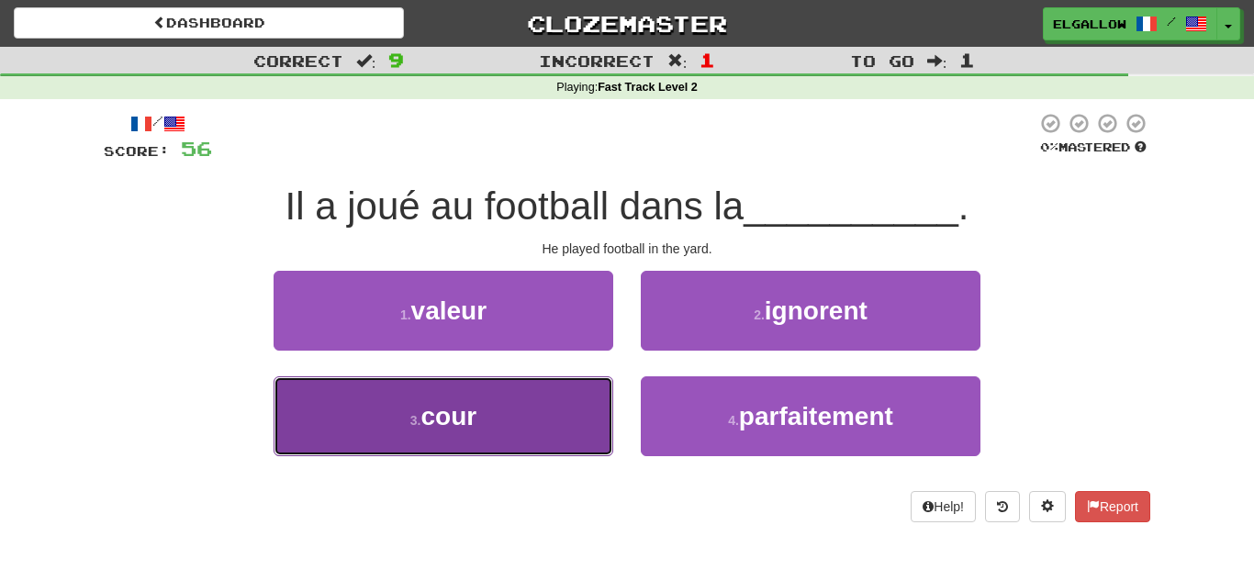
click at [514, 452] on button "3 . cour" at bounding box center [444, 417] width 340 height 80
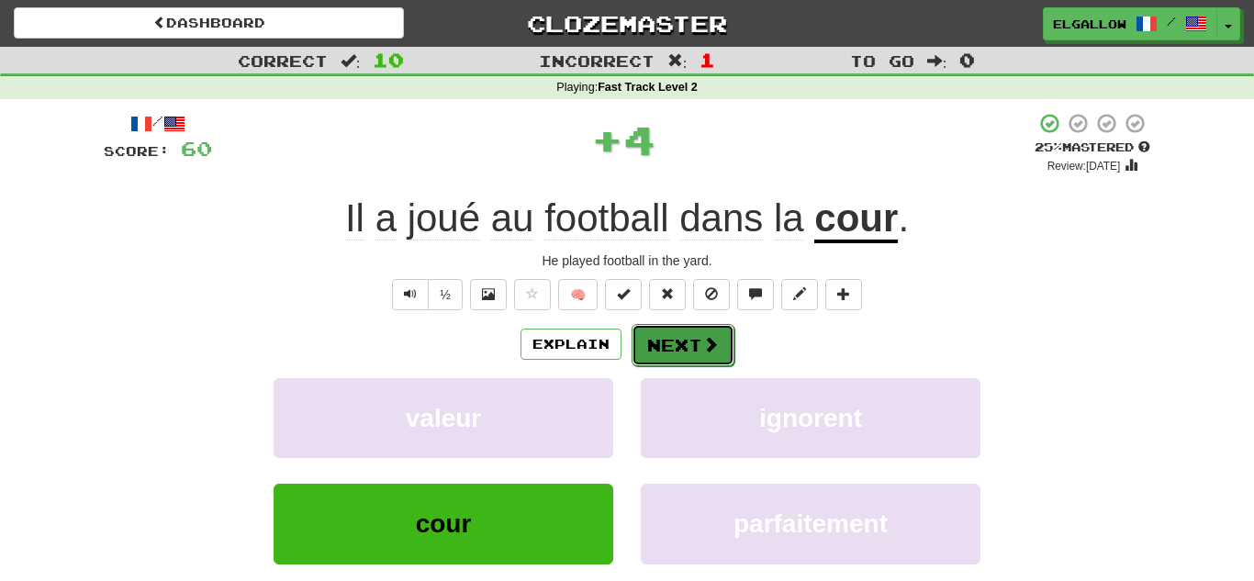
click at [704, 341] on span at bounding box center [711, 344] width 17 height 17
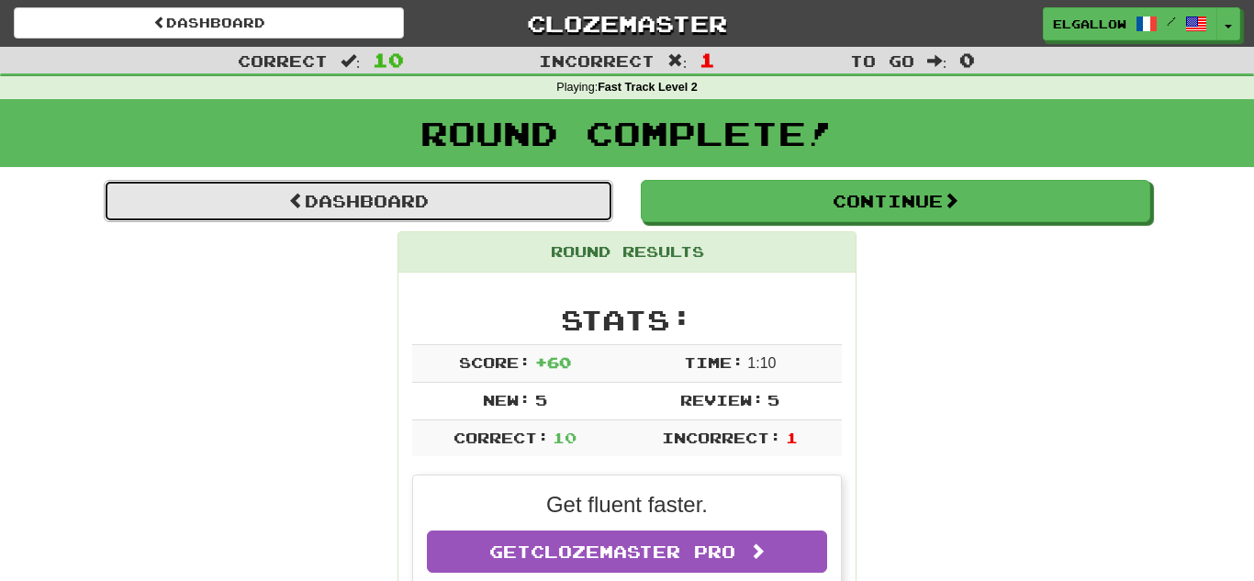
click at [508, 211] on link "Dashboard" at bounding box center [359, 201] width 510 height 42
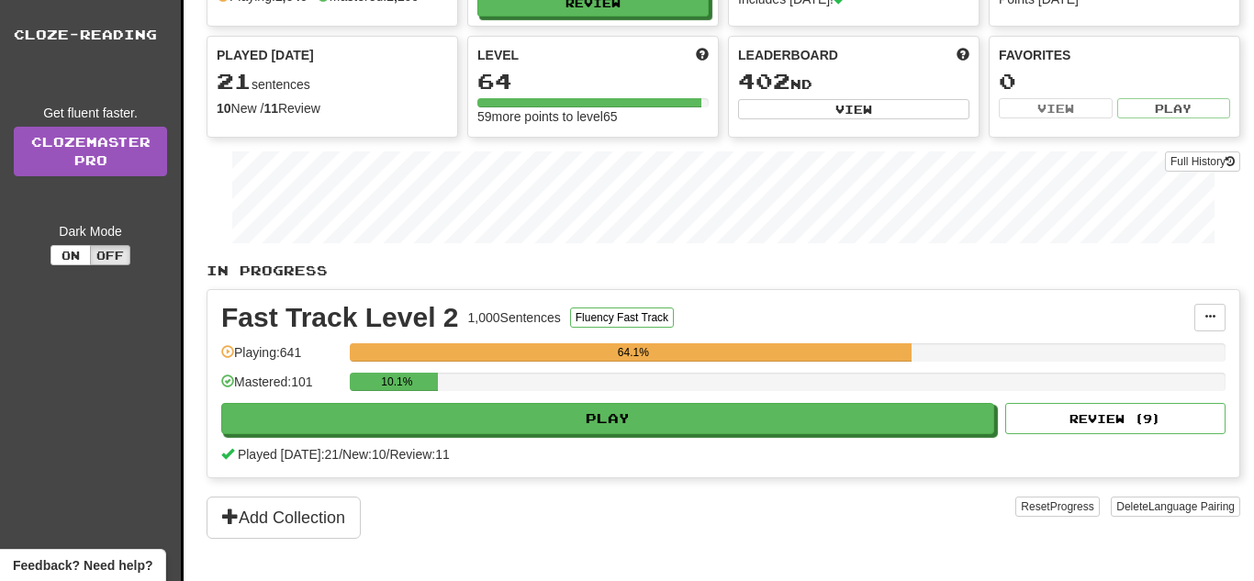
scroll to position [199, 0]
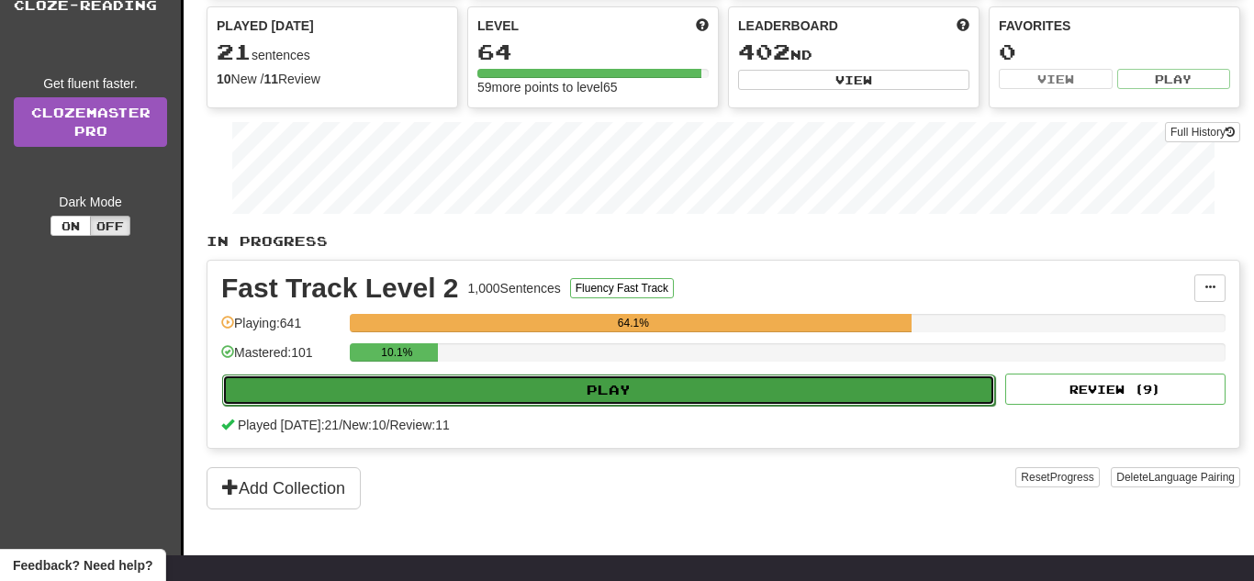
click at [666, 384] on button "Play" at bounding box center [608, 390] width 773 height 31
select select "**"
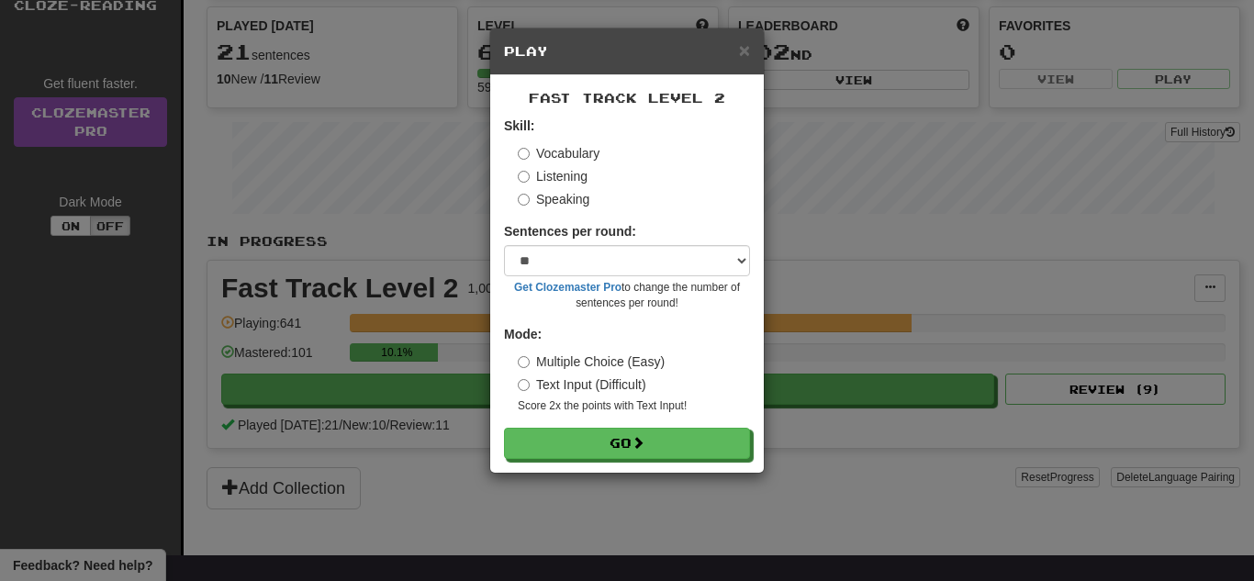
click at [559, 191] on label "Speaking" at bounding box center [554, 199] width 72 height 18
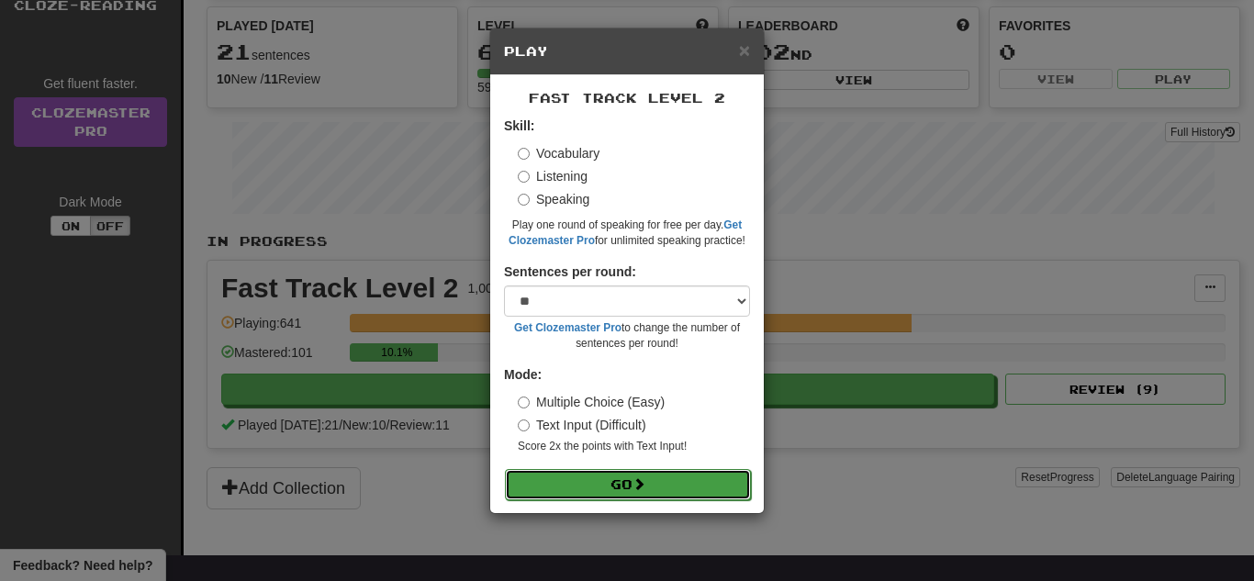
click at [692, 481] on button "Go" at bounding box center [628, 484] width 246 height 31
